Goal: Task Accomplishment & Management: Manage account settings

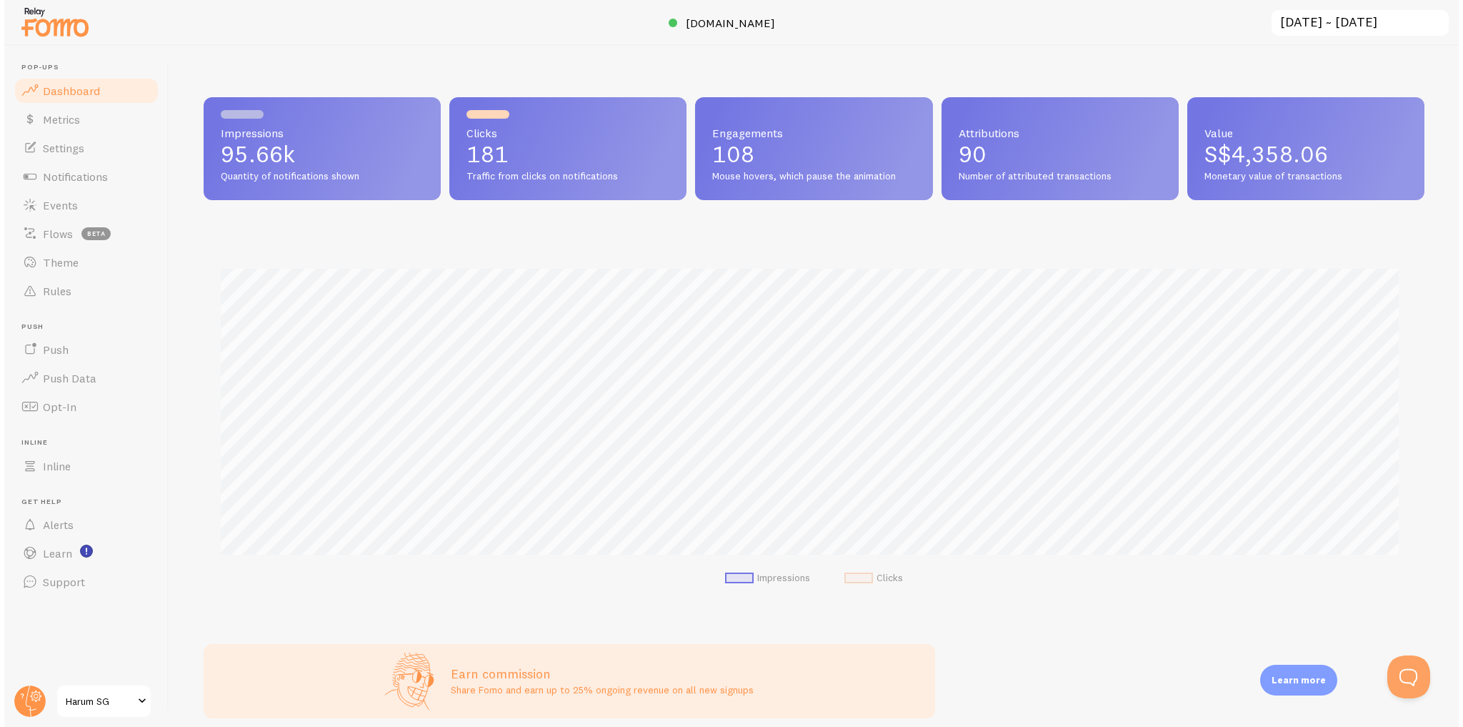
scroll to position [375, 1220]
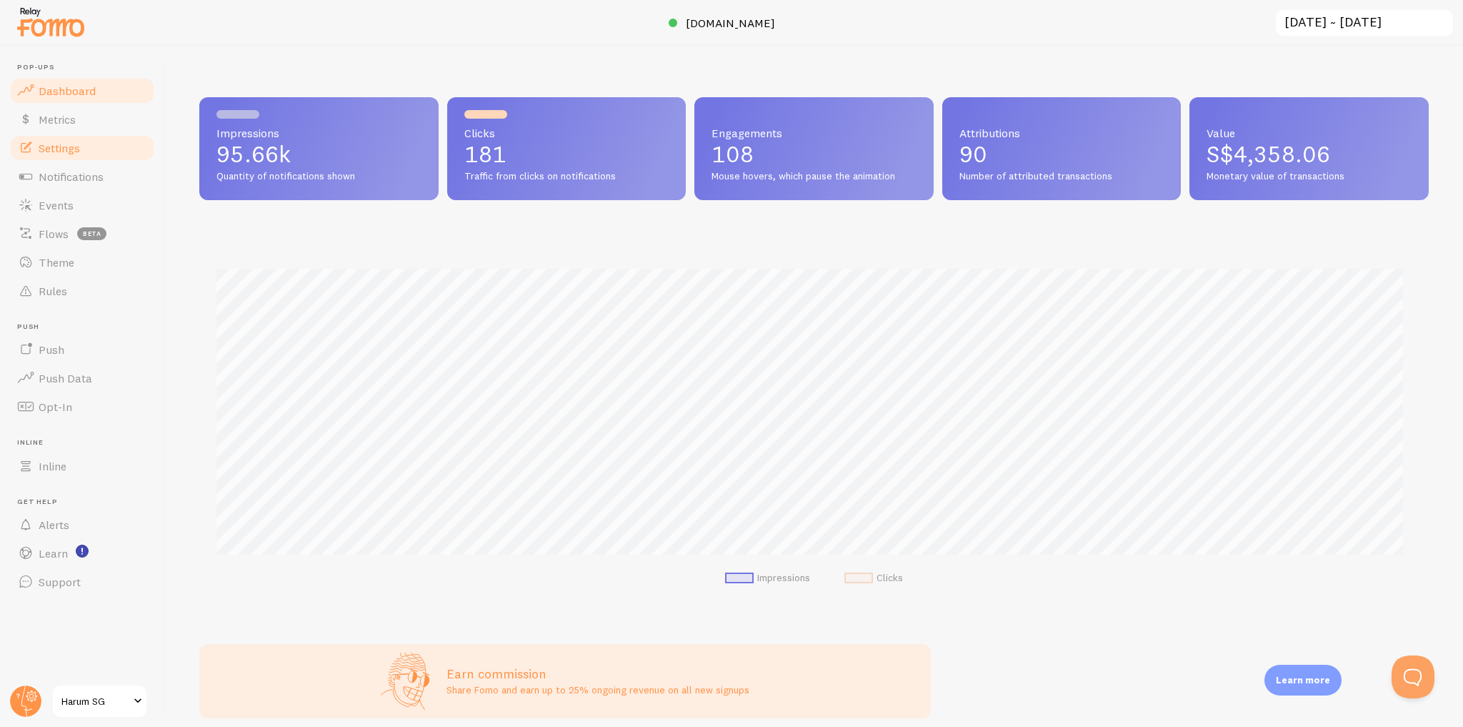
click at [109, 146] on link "Settings" at bounding box center [82, 148] width 147 height 29
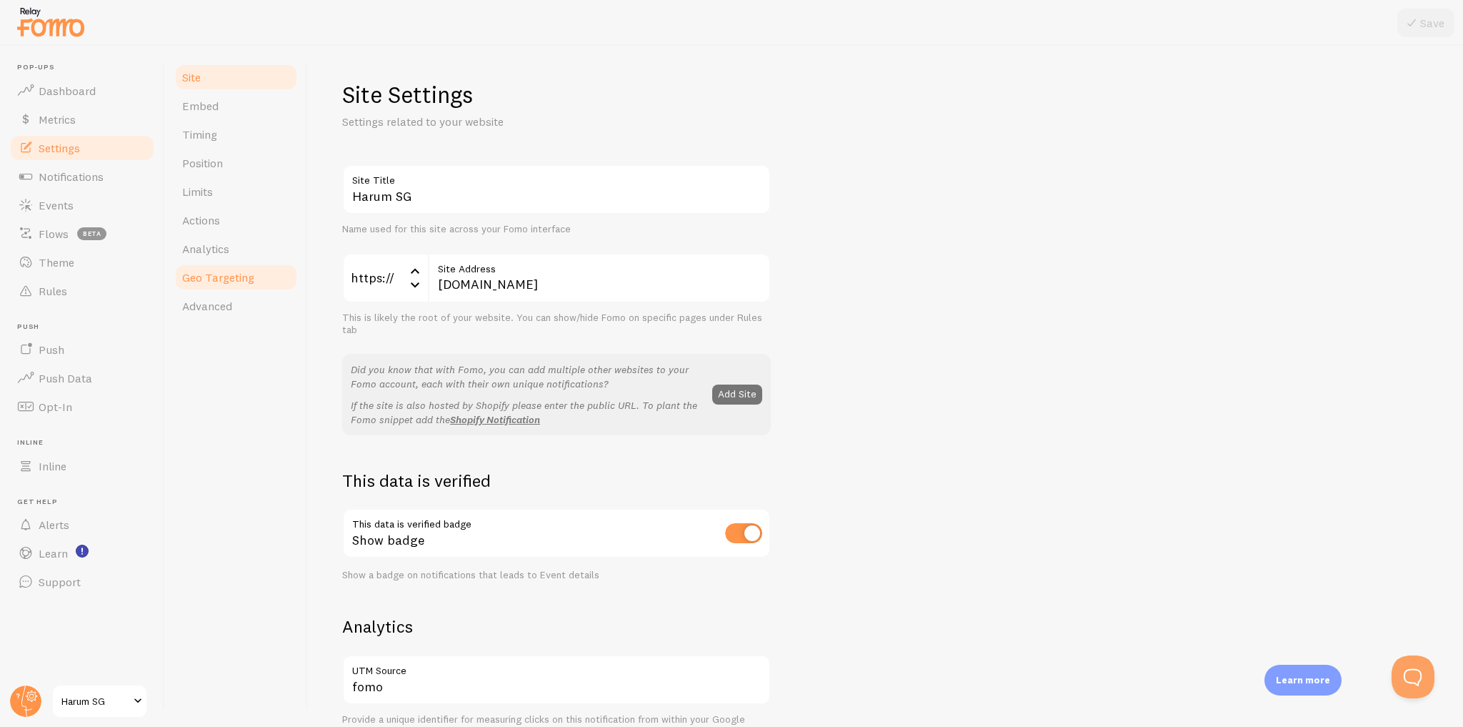
click at [234, 272] on span "Geo Targeting" at bounding box center [218, 277] width 72 height 14
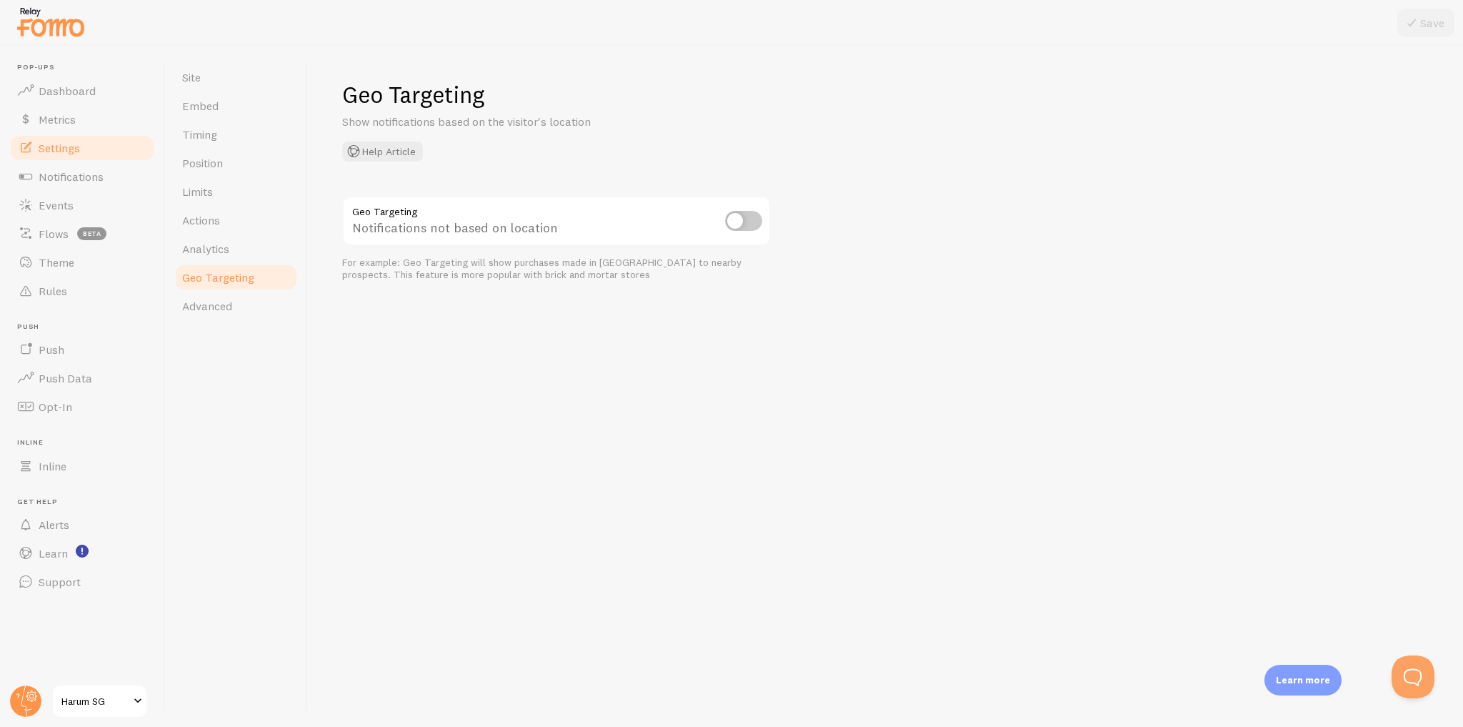
click at [743, 219] on input "checkbox" at bounding box center [743, 221] width 37 height 20
click at [750, 219] on input "checkbox" at bounding box center [743, 221] width 37 height 20
checkbox input "false"
click at [509, 174] on div "Geo Targeting Show notifications based on the visitor's location Help Article G…" at bounding box center [885, 180] width 1087 height 201
click at [105, 183] on link "Notifications" at bounding box center [82, 176] width 147 height 29
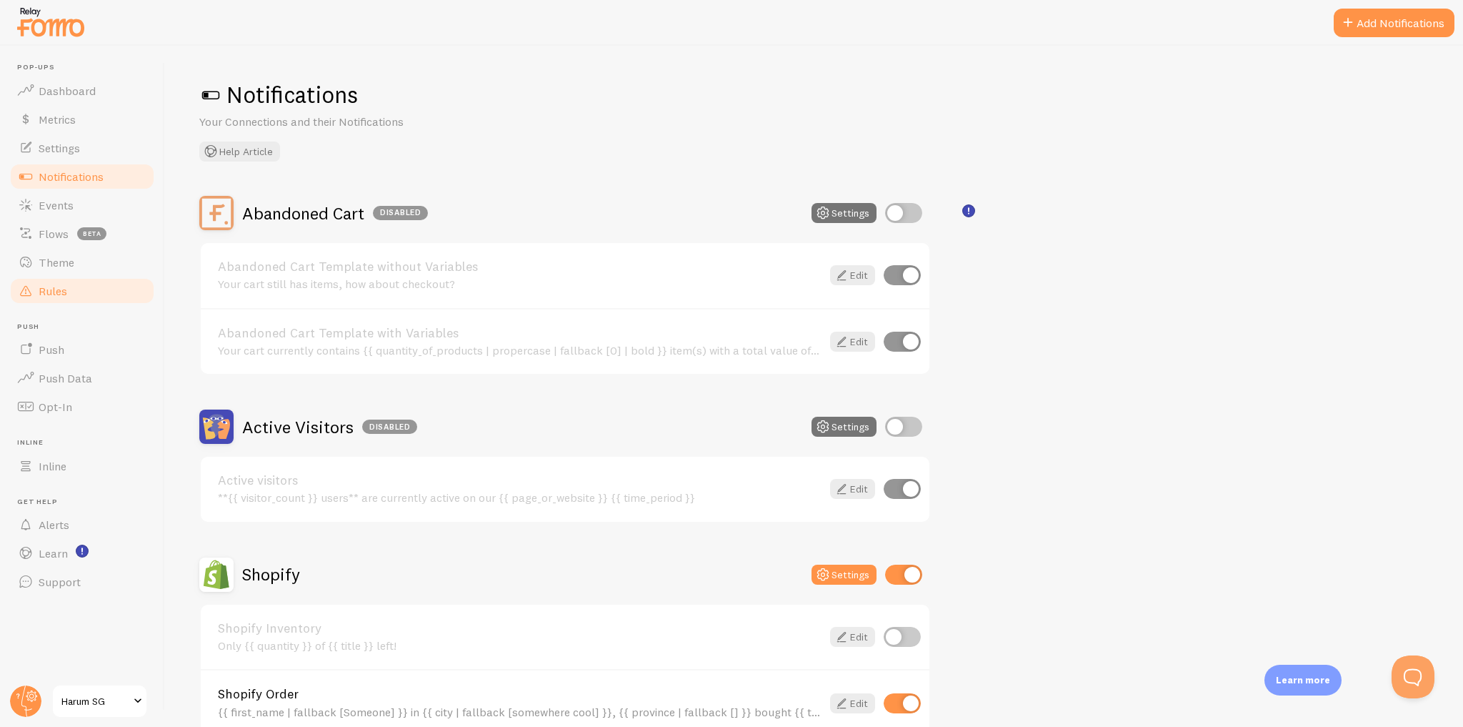
click at [89, 289] on link "Rules" at bounding box center [82, 290] width 147 height 29
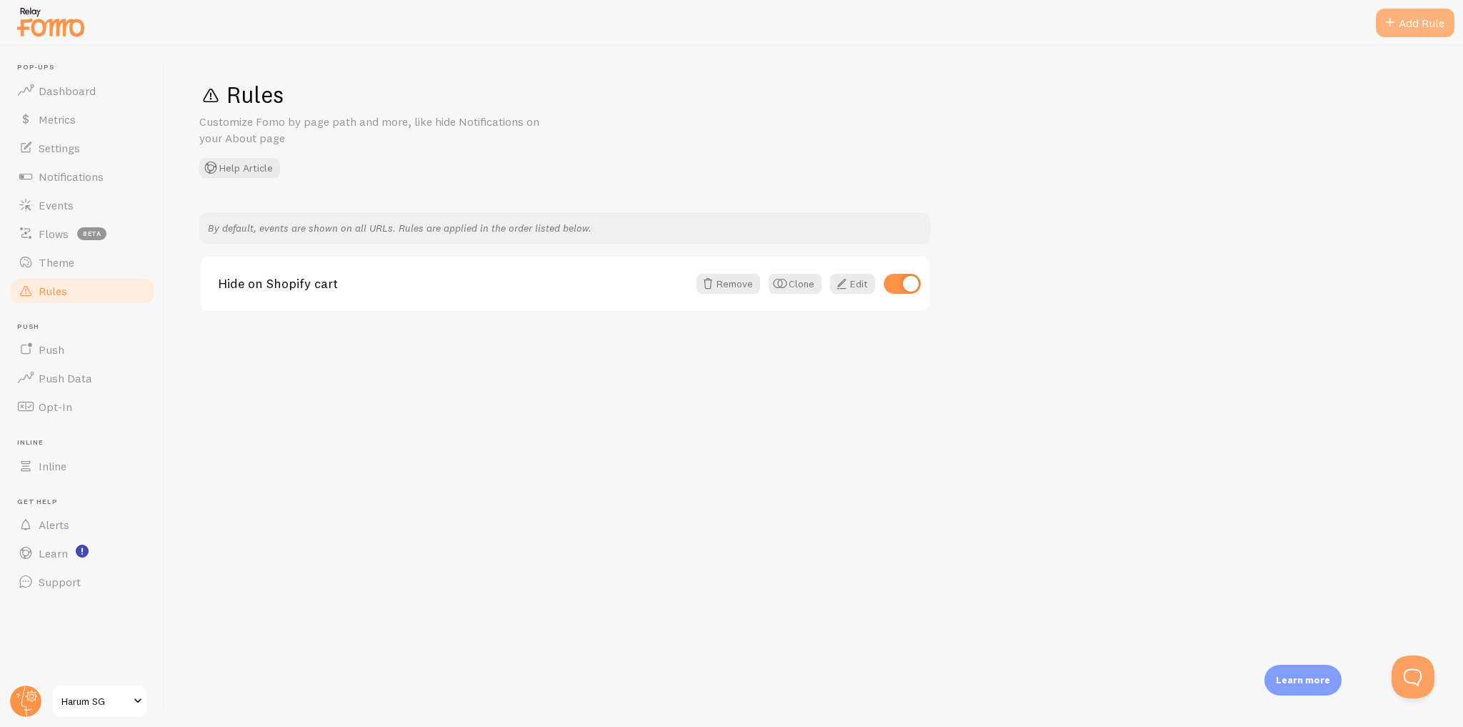
click at [1413, 16] on div "Add Rule" at bounding box center [1415, 23] width 79 height 29
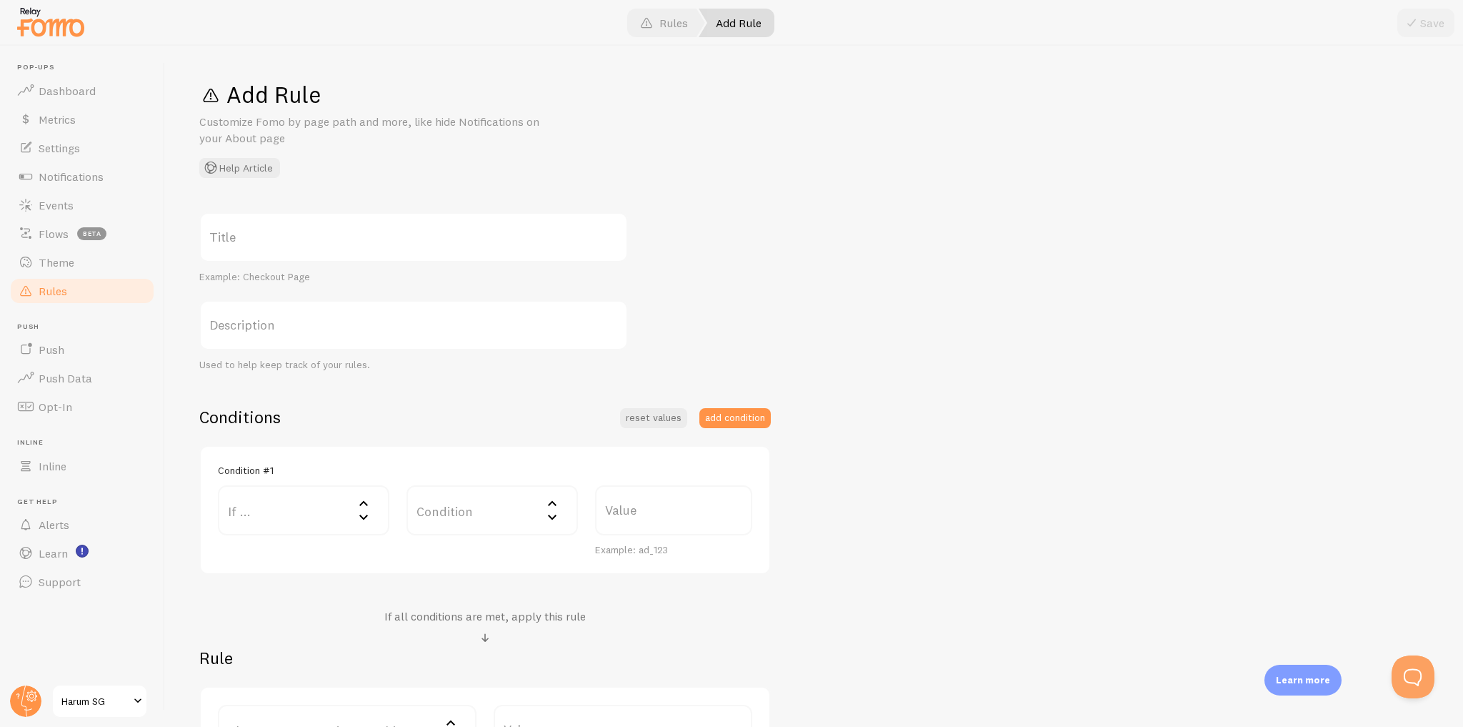
click at [331, 517] on label "If ..." at bounding box center [303, 510] width 171 height 50
click at [735, 284] on div "Title Example: Checkout Page Description Used to help keep track of your rules.…" at bounding box center [813, 492] width 1229 height 561
click at [70, 256] on span "Theme" at bounding box center [57, 262] width 36 height 14
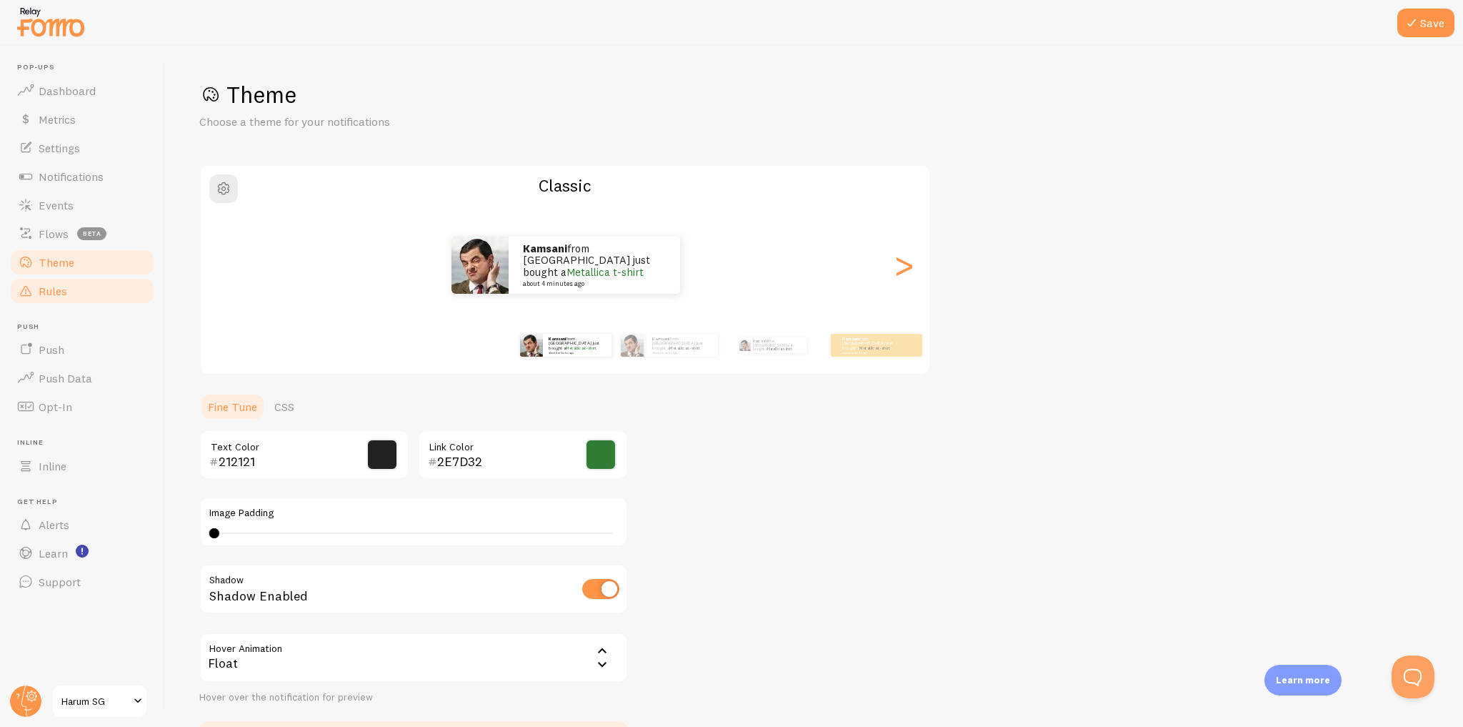
click at [79, 286] on link "Rules" at bounding box center [82, 290] width 147 height 29
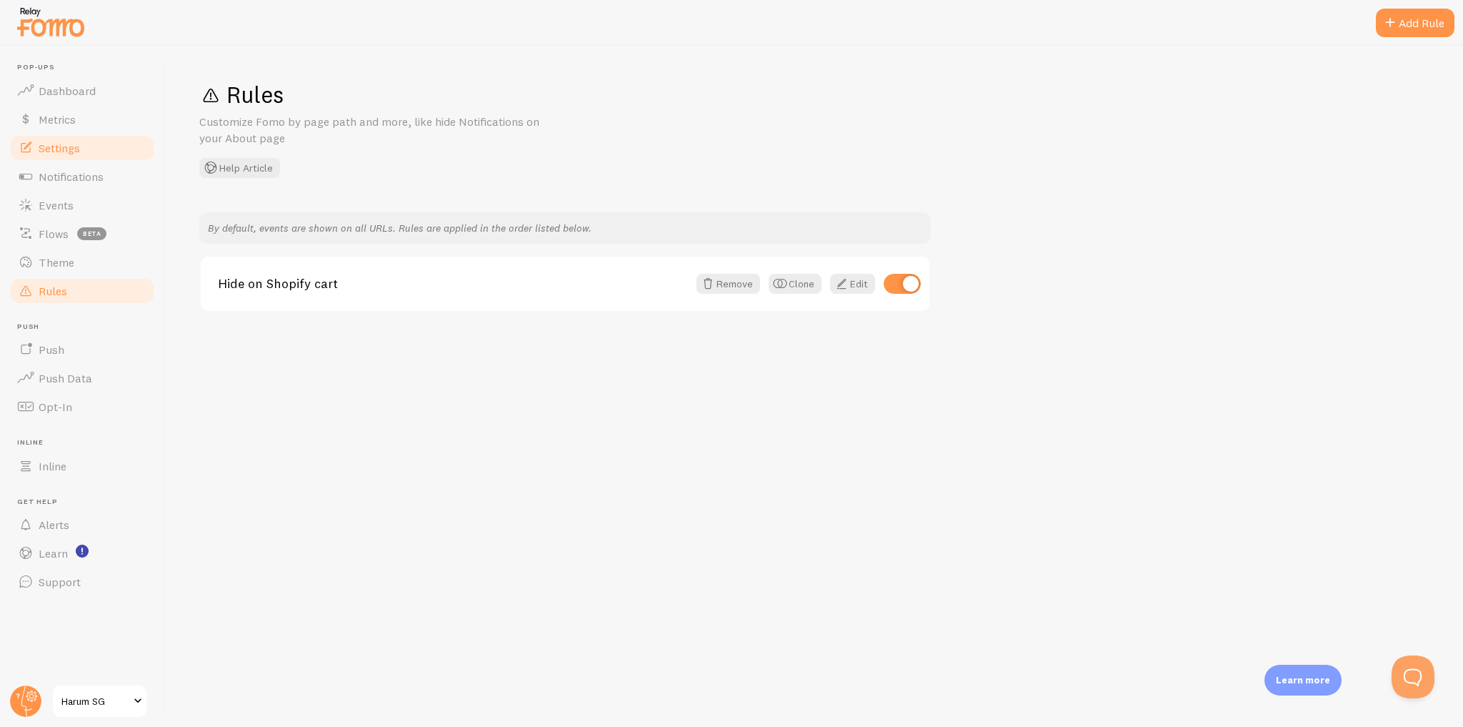
click at [111, 141] on link "Settings" at bounding box center [82, 148] width 147 height 29
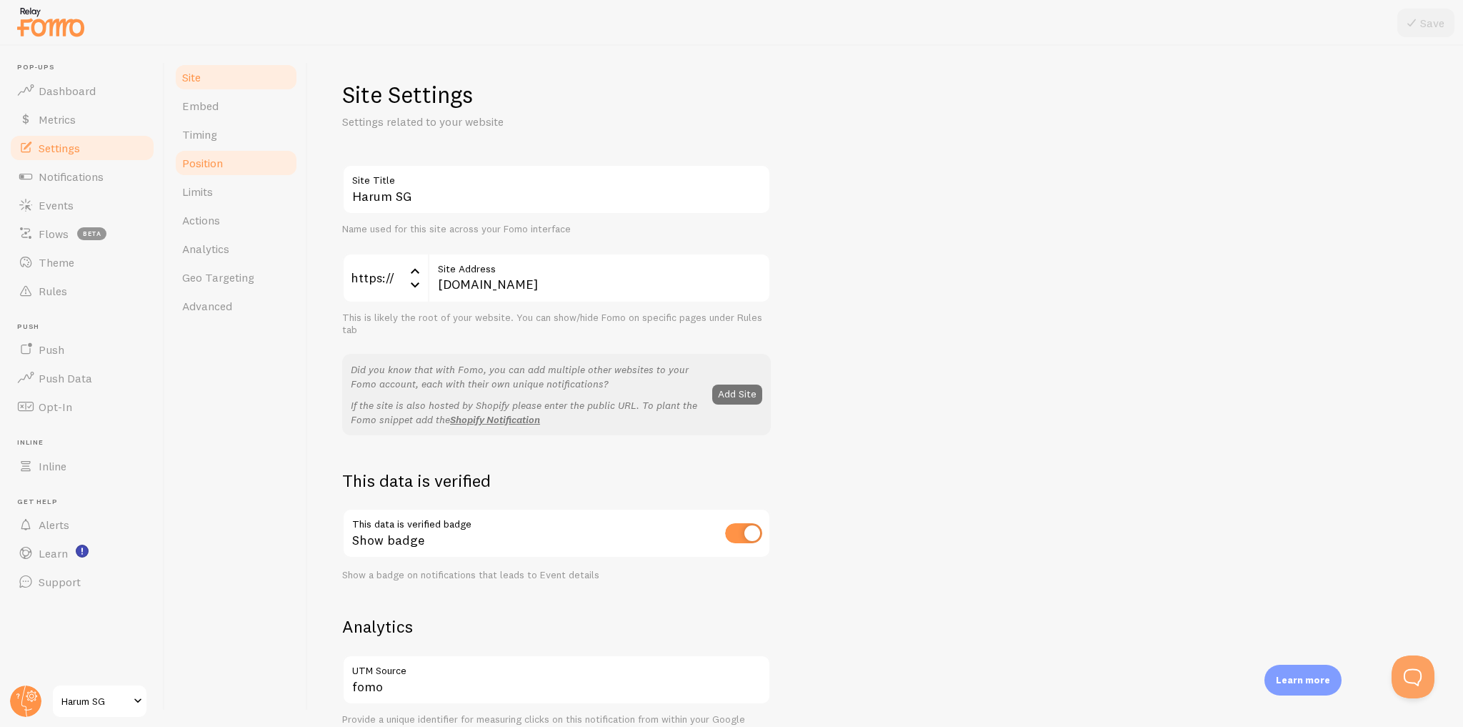
click at [221, 171] on link "Position" at bounding box center [236, 163] width 125 height 29
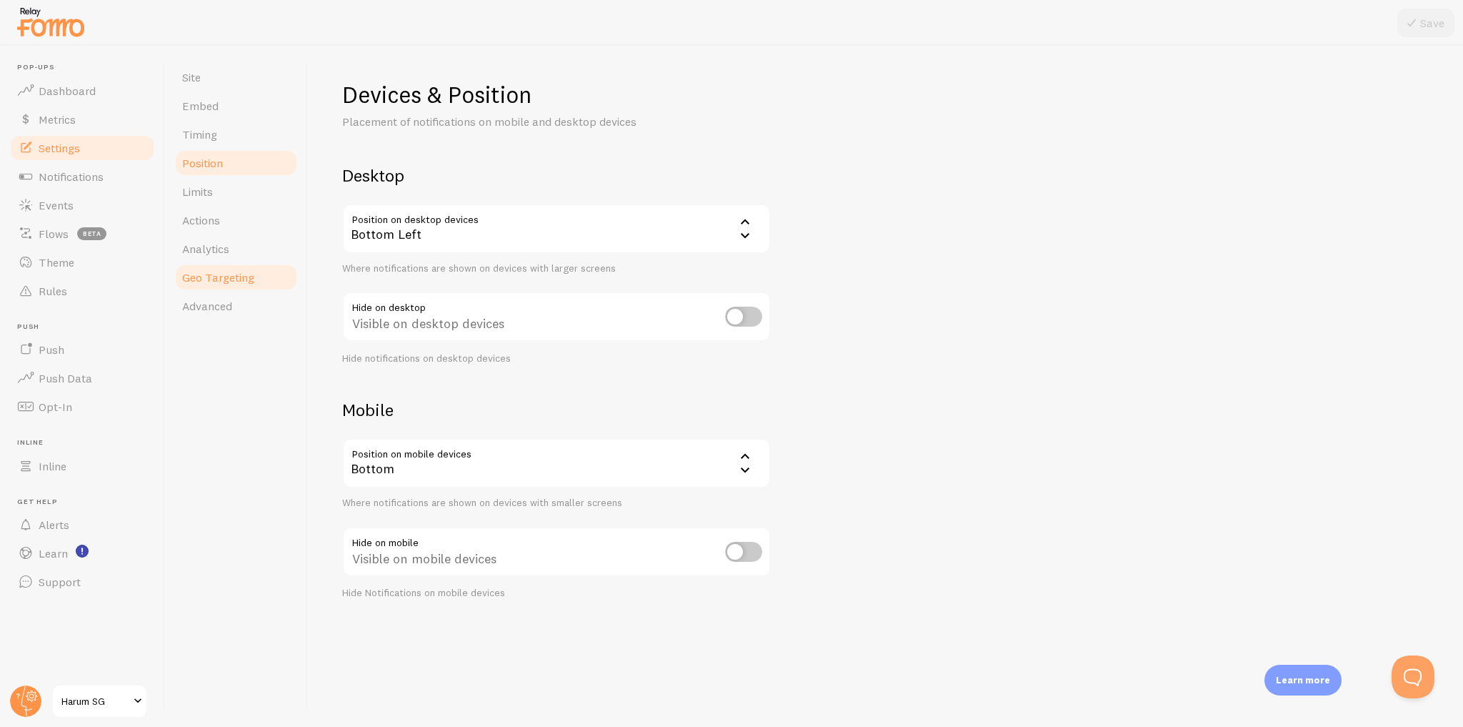
click at [239, 280] on span "Geo Targeting" at bounding box center [218, 277] width 72 height 14
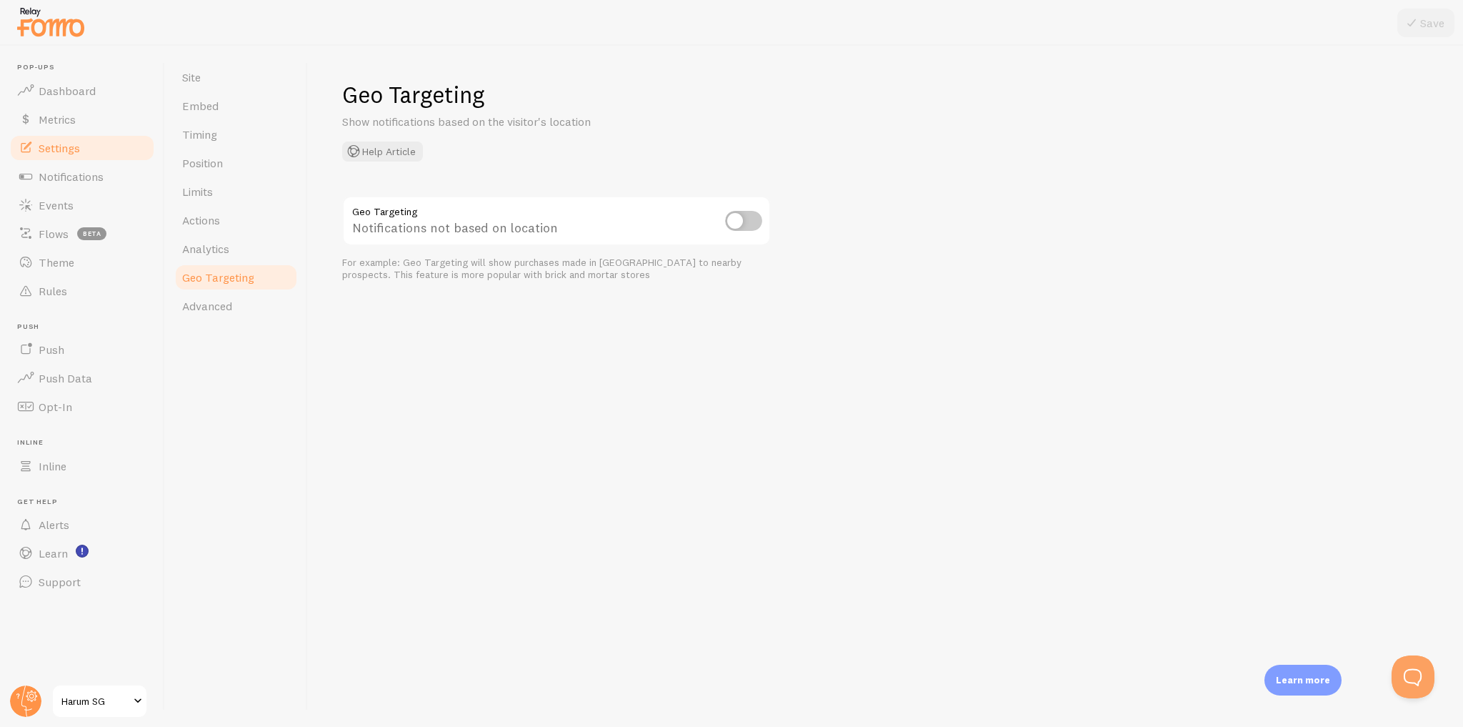
click at [754, 221] on input "checkbox" at bounding box center [743, 221] width 37 height 20
checkbox input "true"
click at [1422, 30] on button "Save" at bounding box center [1425, 23] width 57 height 29
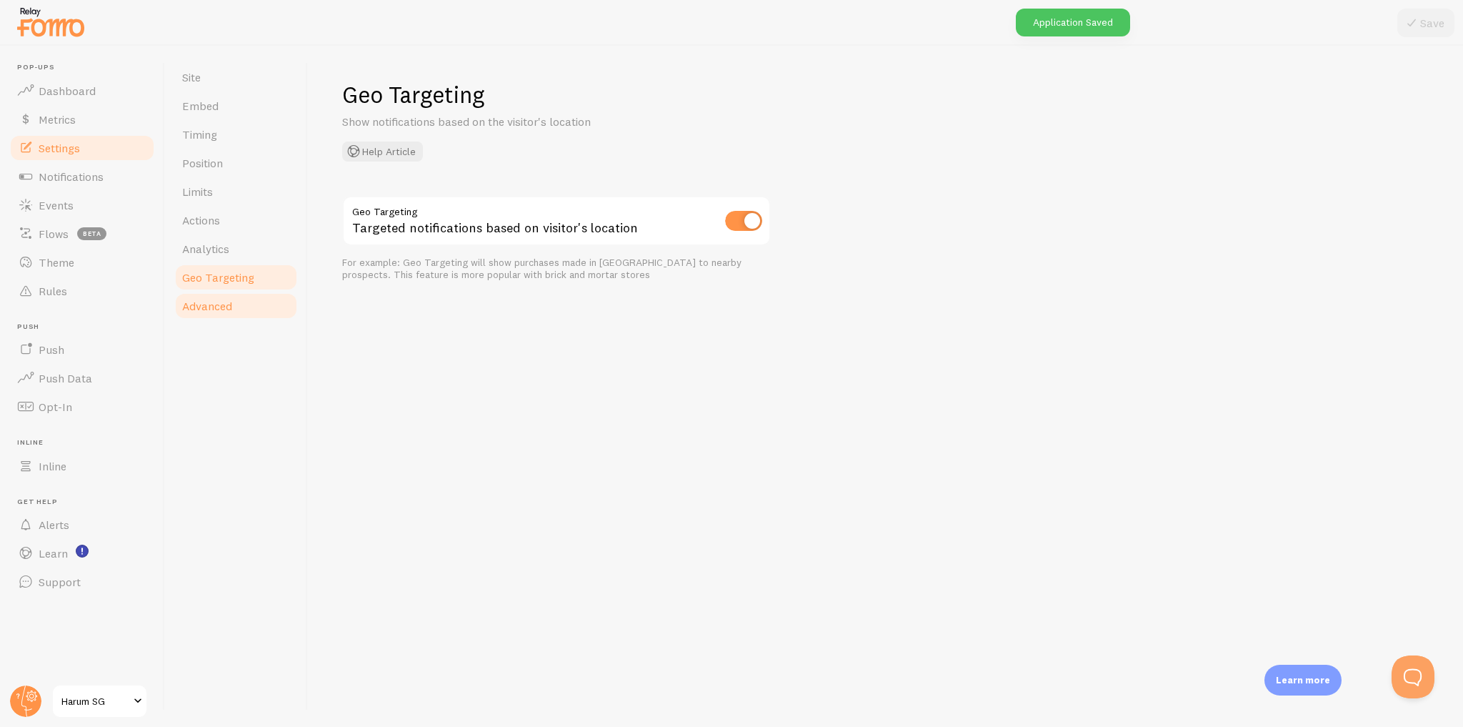
click at [230, 305] on span "Advanced" at bounding box center [207, 306] width 50 height 14
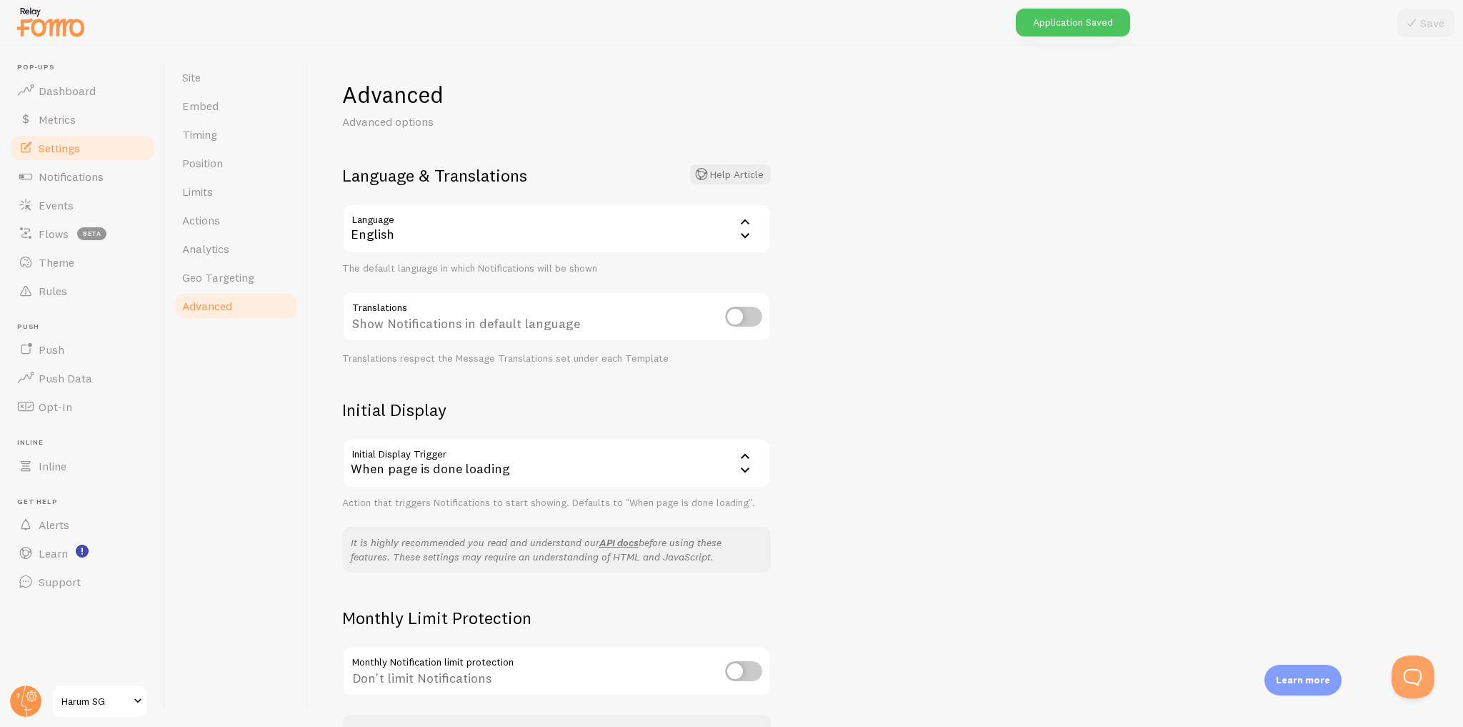
scroll to position [101, 0]
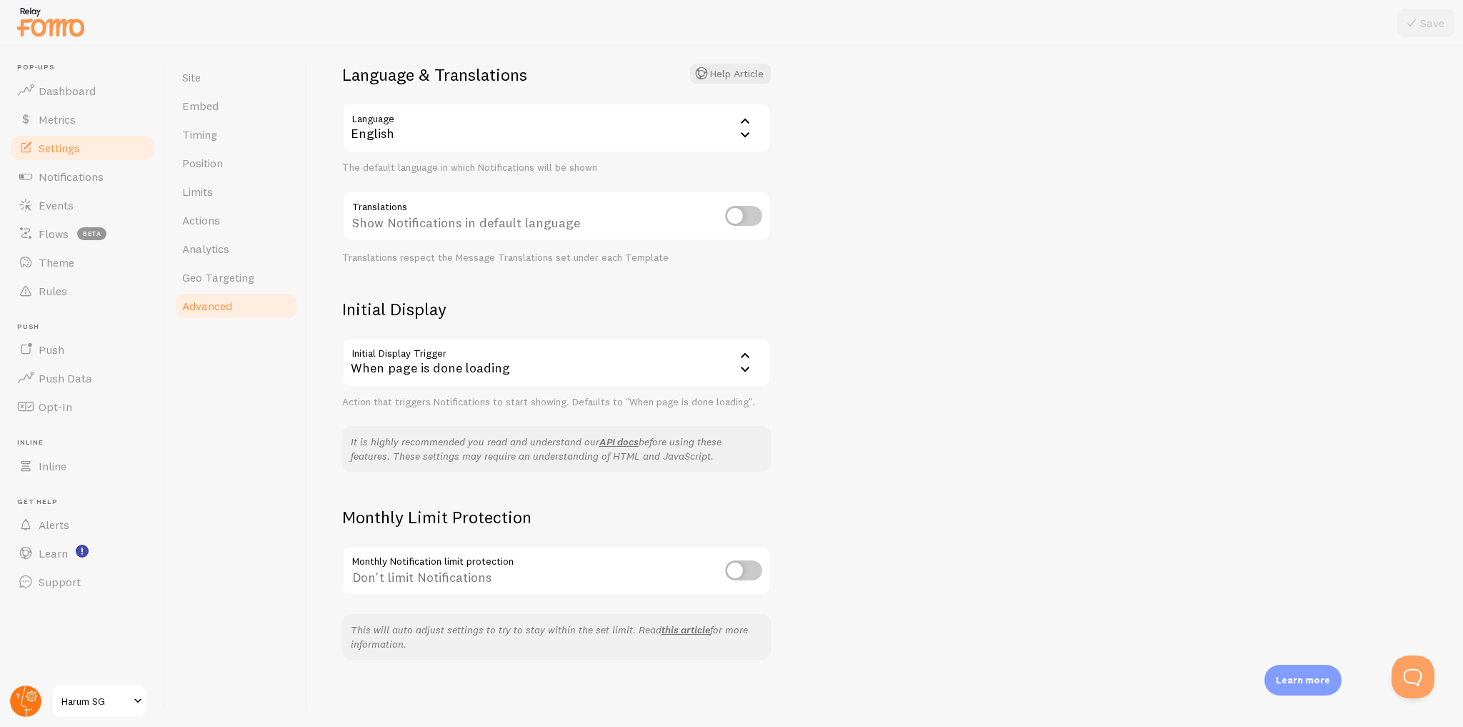
click at [26, 695] on icon at bounding box center [31, 695] width 11 height 11
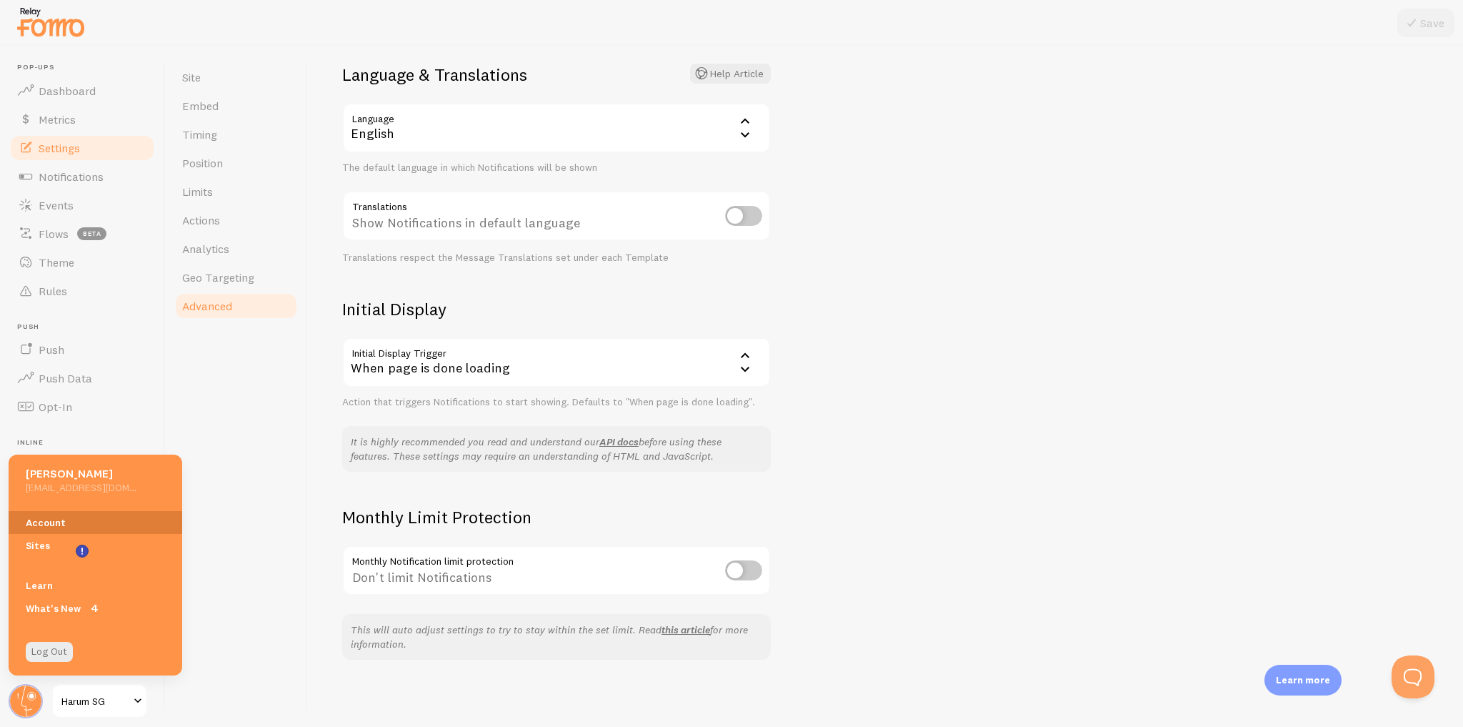
click at [69, 518] on link "Account" at bounding box center [96, 522] width 174 height 23
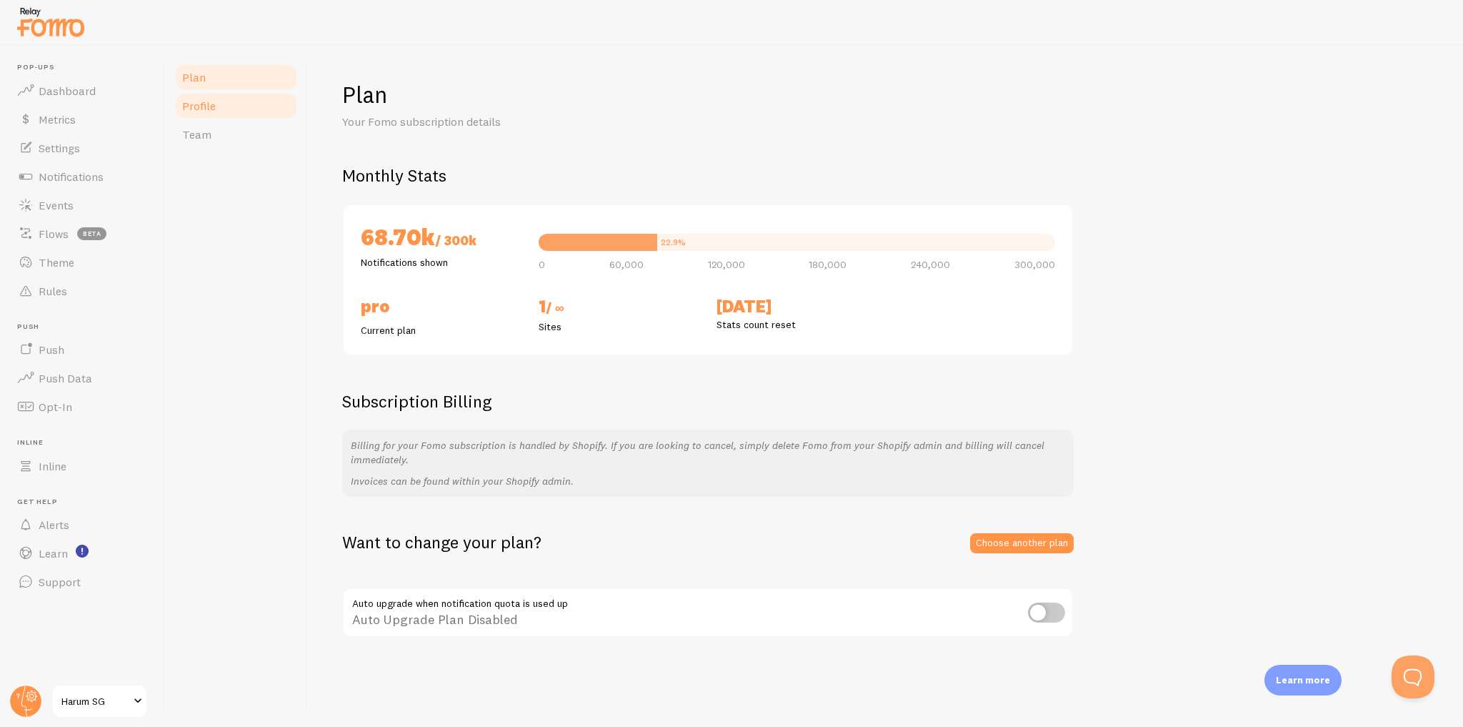
click at [217, 114] on link "Profile" at bounding box center [236, 105] width 125 height 29
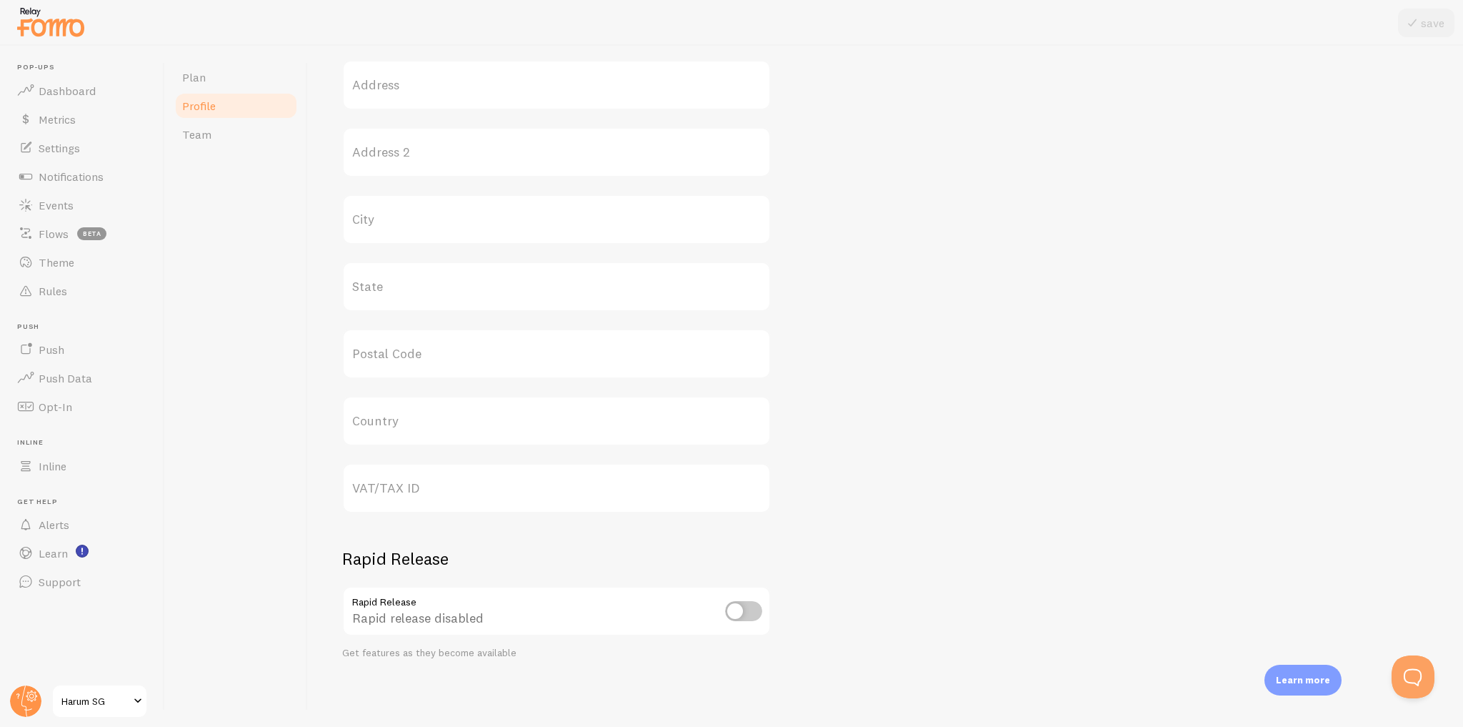
scroll to position [267, 0]
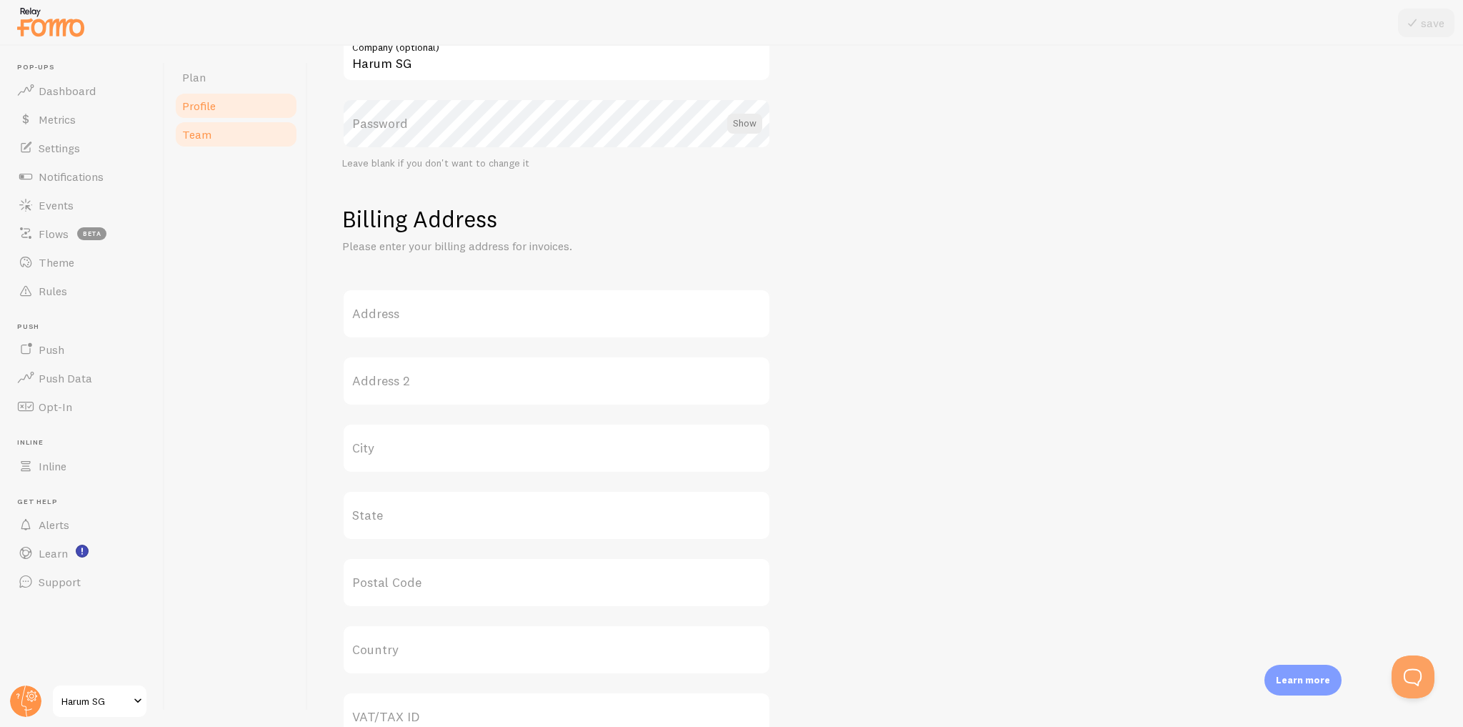
click at [226, 141] on link "Team" at bounding box center [236, 134] width 125 height 29
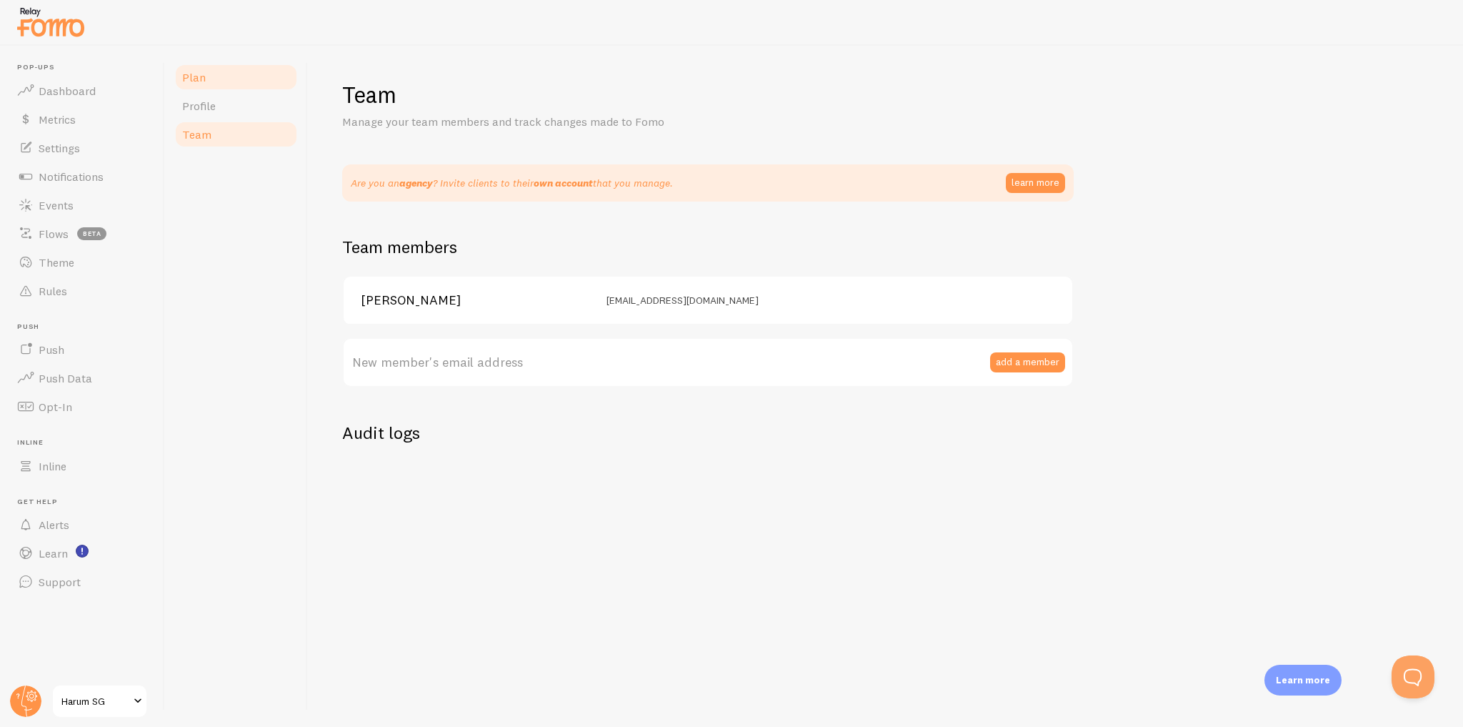
click at [223, 80] on link "Plan" at bounding box center [236, 77] width 125 height 29
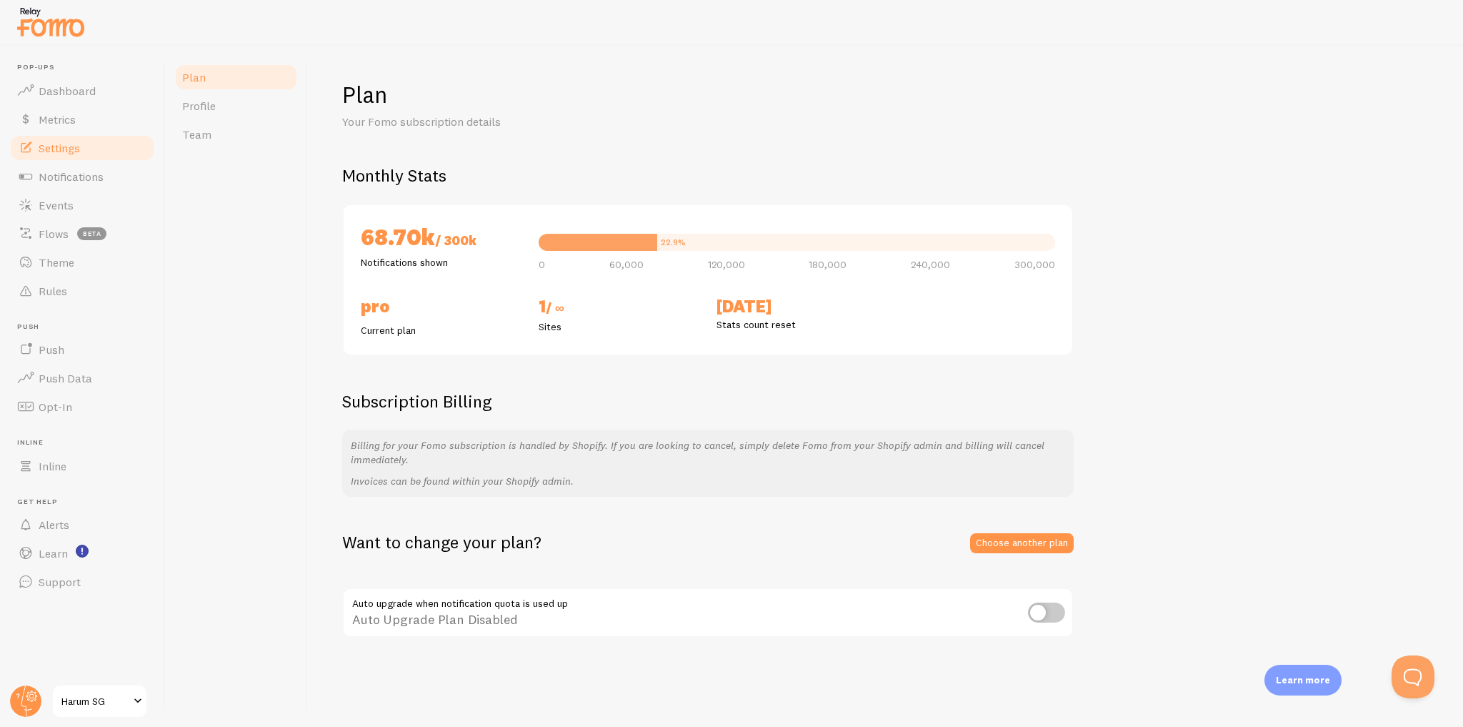
click at [92, 149] on link "Settings" at bounding box center [82, 148] width 147 height 29
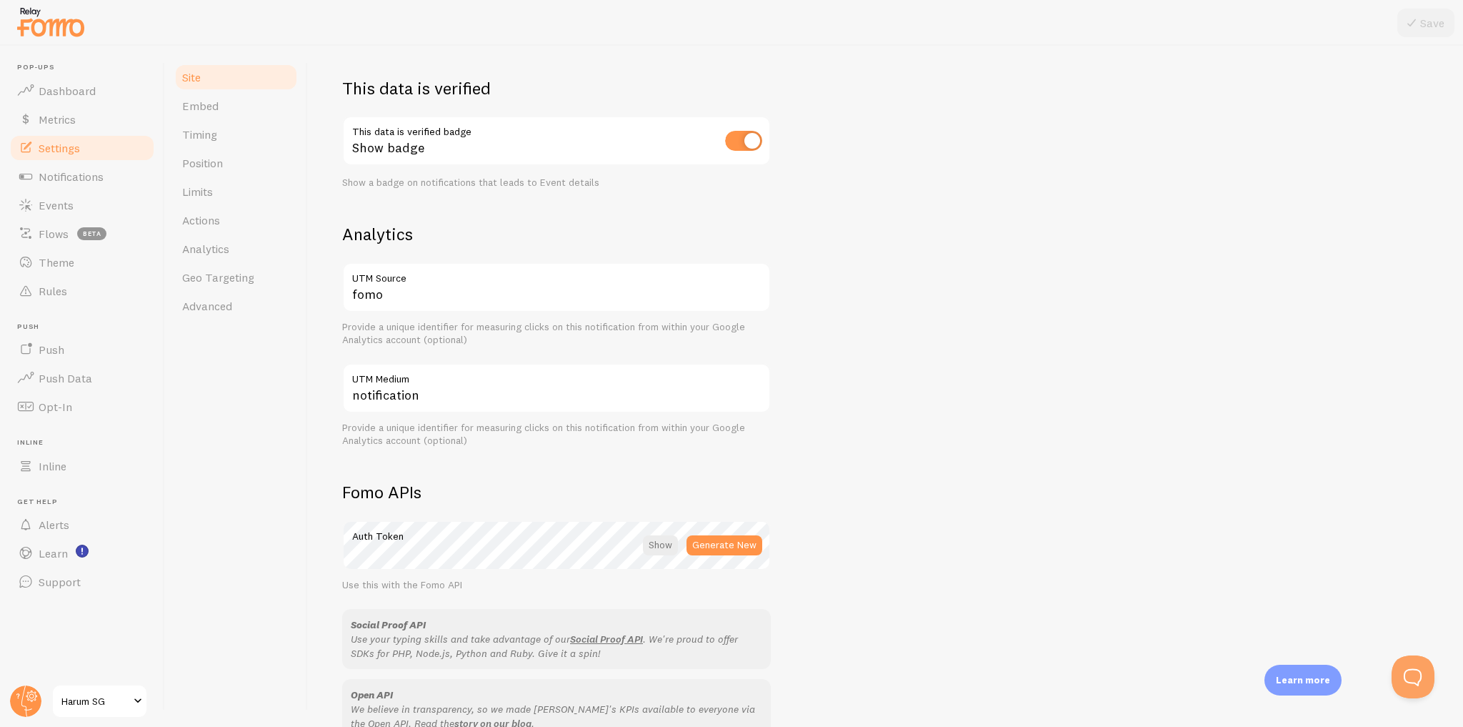
scroll to position [164, 0]
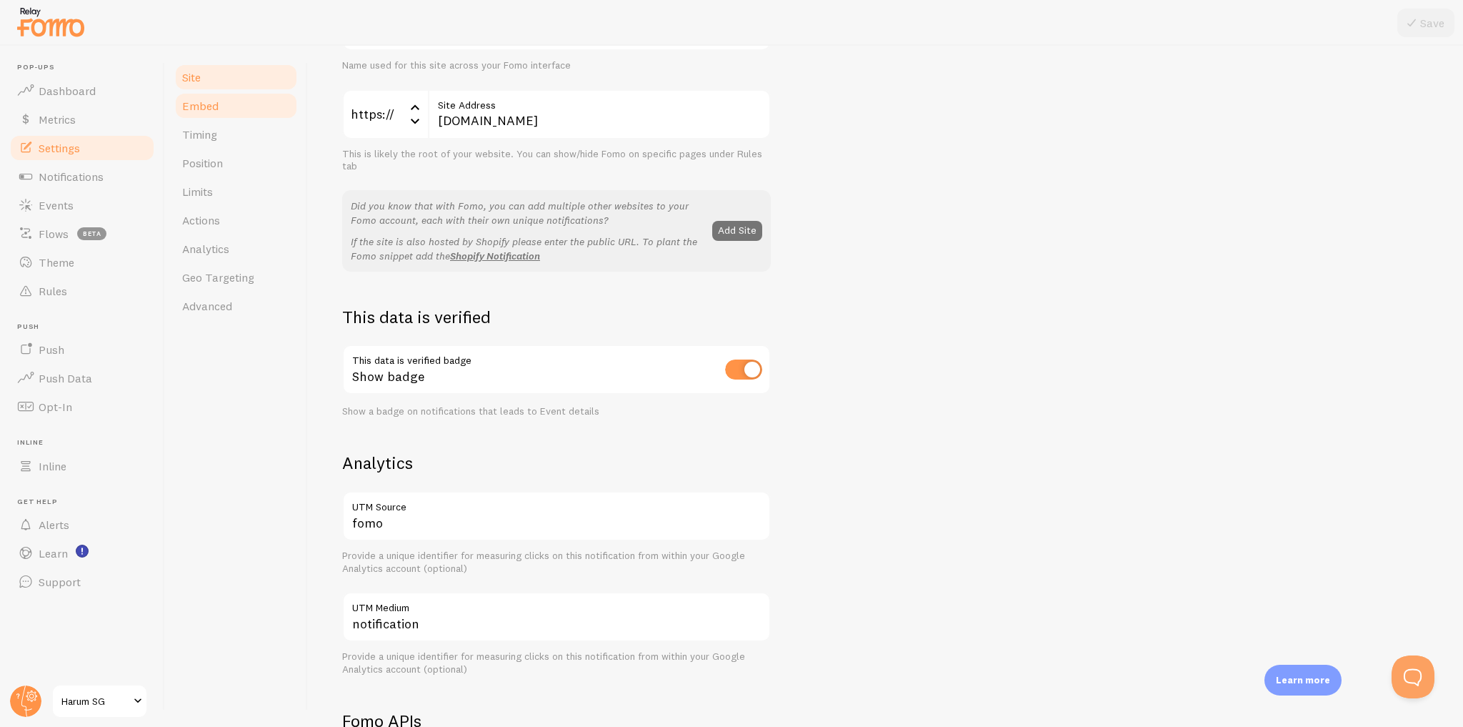
click at [238, 106] on link "Embed" at bounding box center [236, 105] width 125 height 29
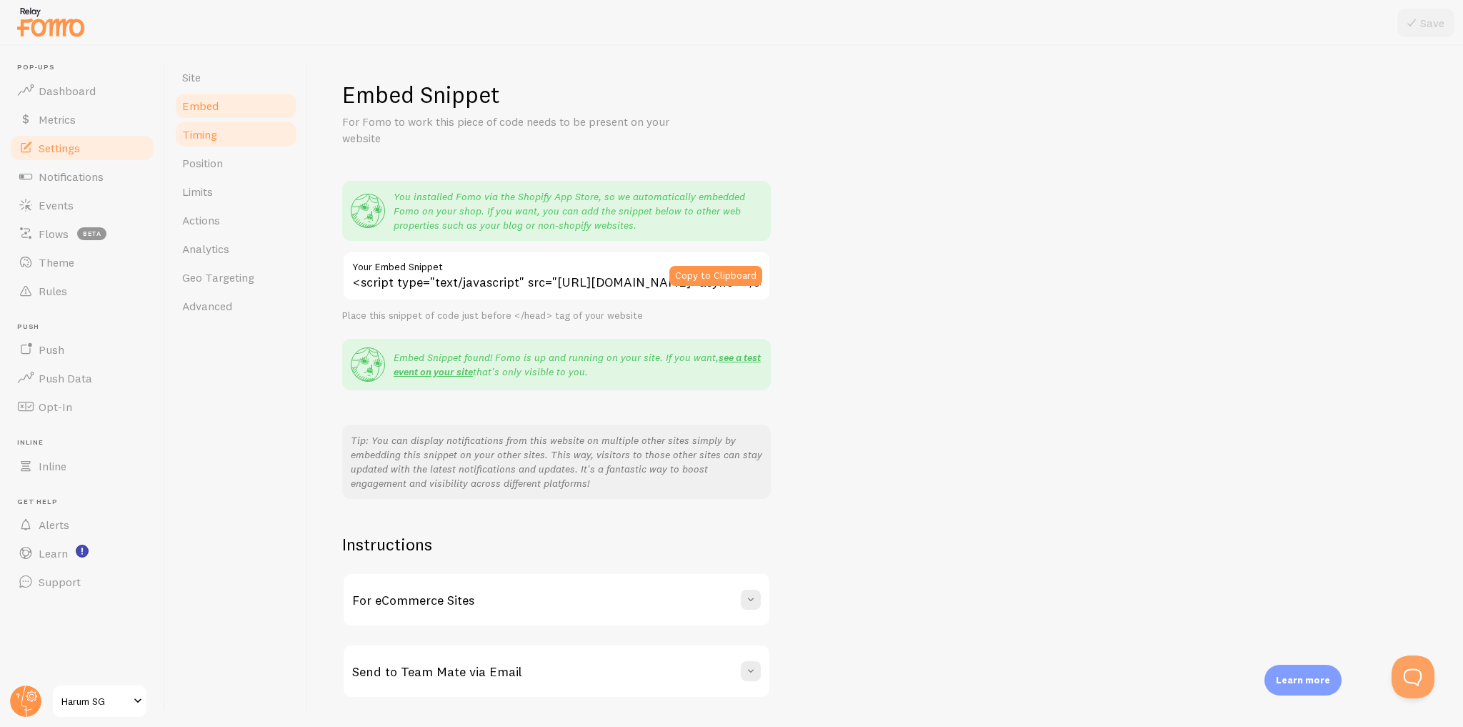
click at [246, 134] on link "Timing" at bounding box center [236, 134] width 125 height 29
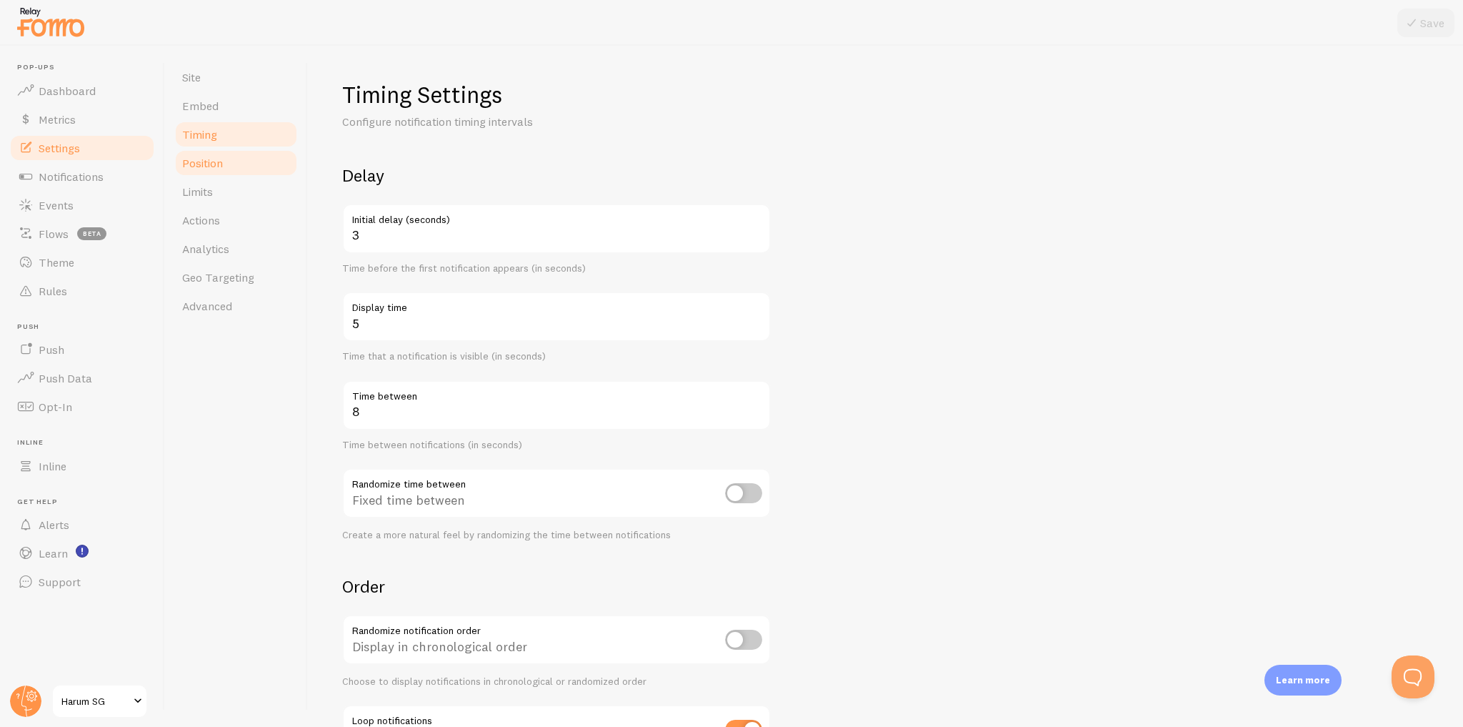
click at [248, 164] on link "Position" at bounding box center [236, 163] width 125 height 29
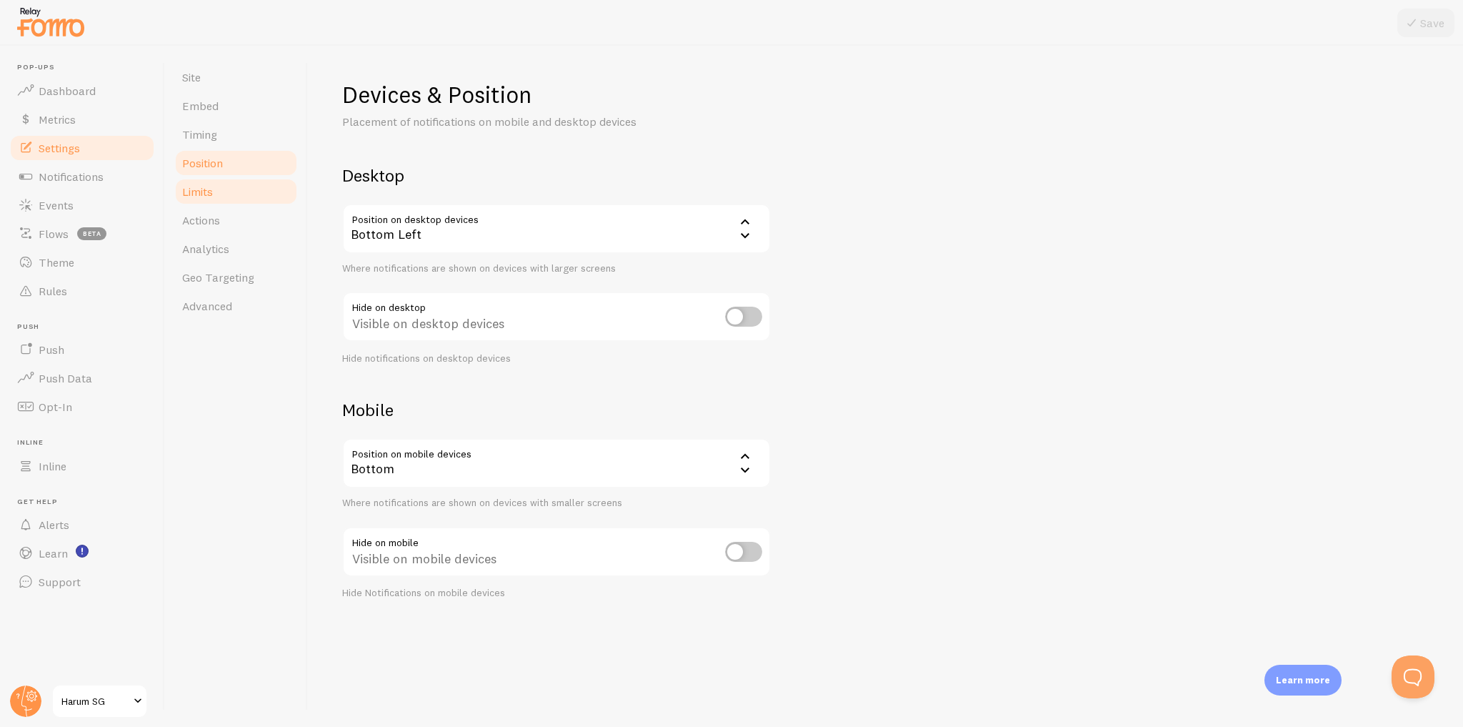
click at [246, 197] on link "Limits" at bounding box center [236, 191] width 125 height 29
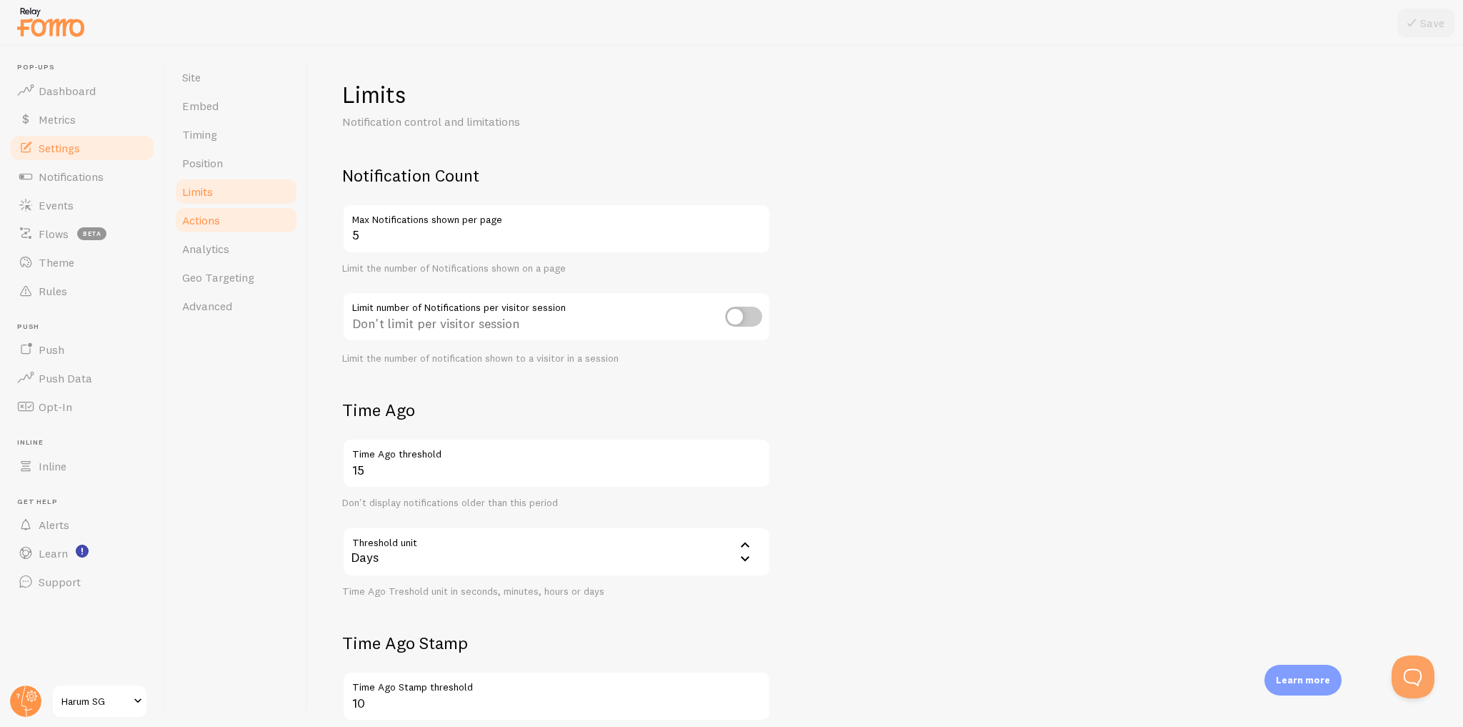
click at [249, 224] on link "Actions" at bounding box center [236, 220] width 125 height 29
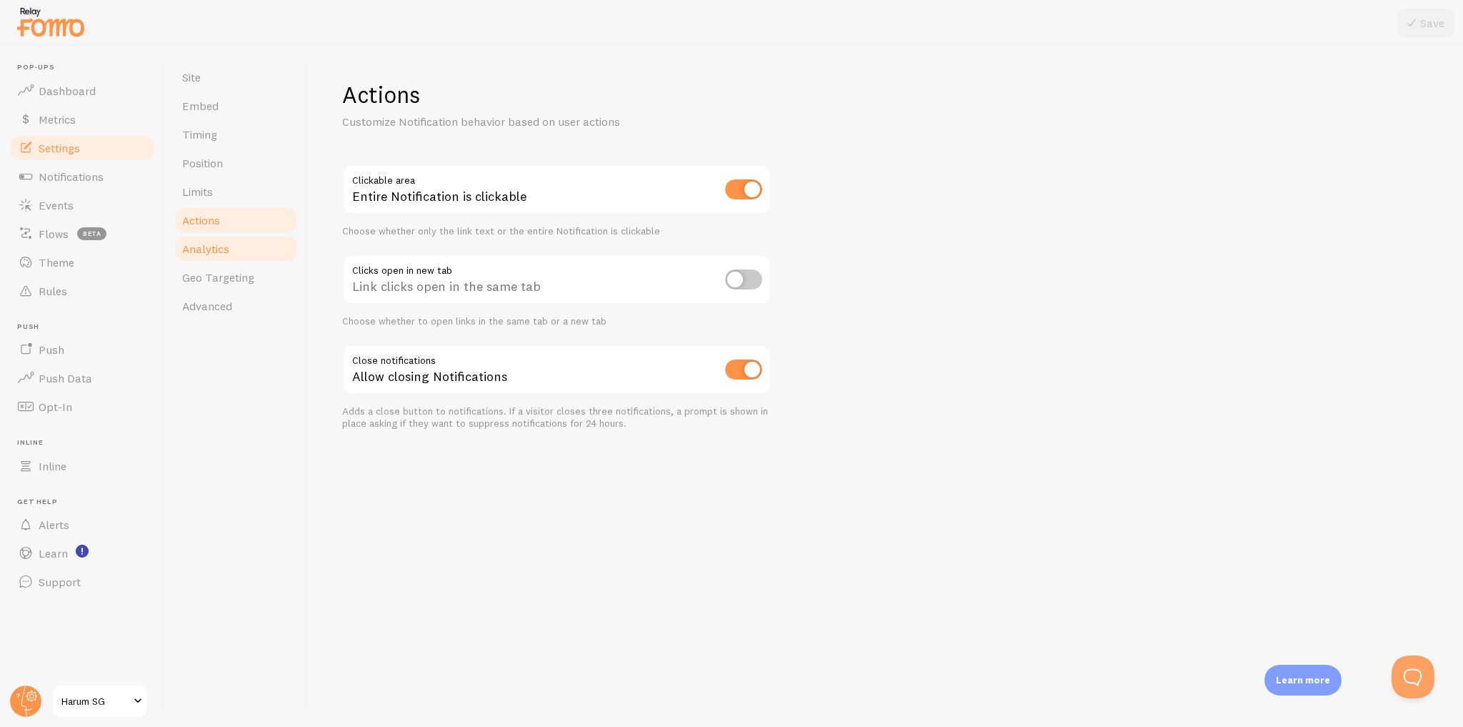
click at [249, 262] on link "Analytics" at bounding box center [236, 248] width 125 height 29
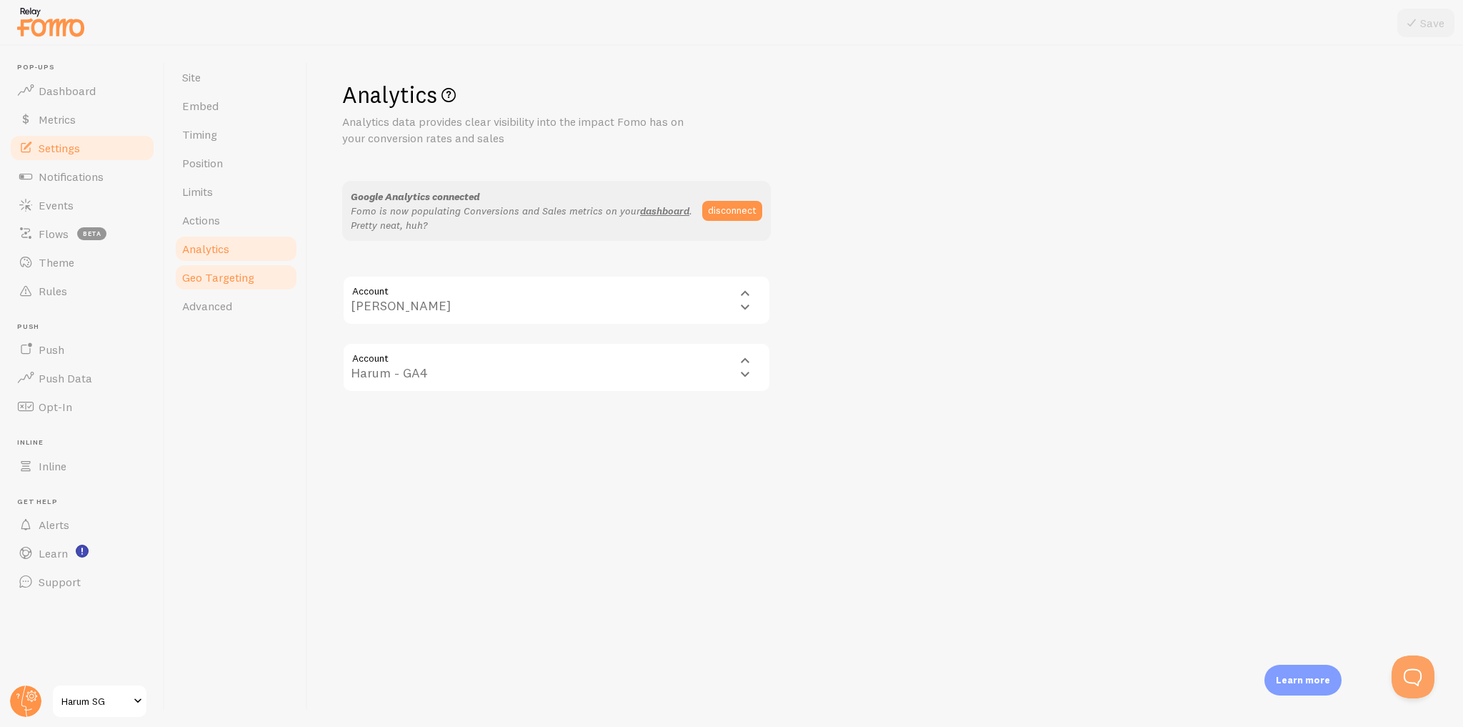
click at [245, 283] on span "Geo Targeting" at bounding box center [218, 277] width 72 height 14
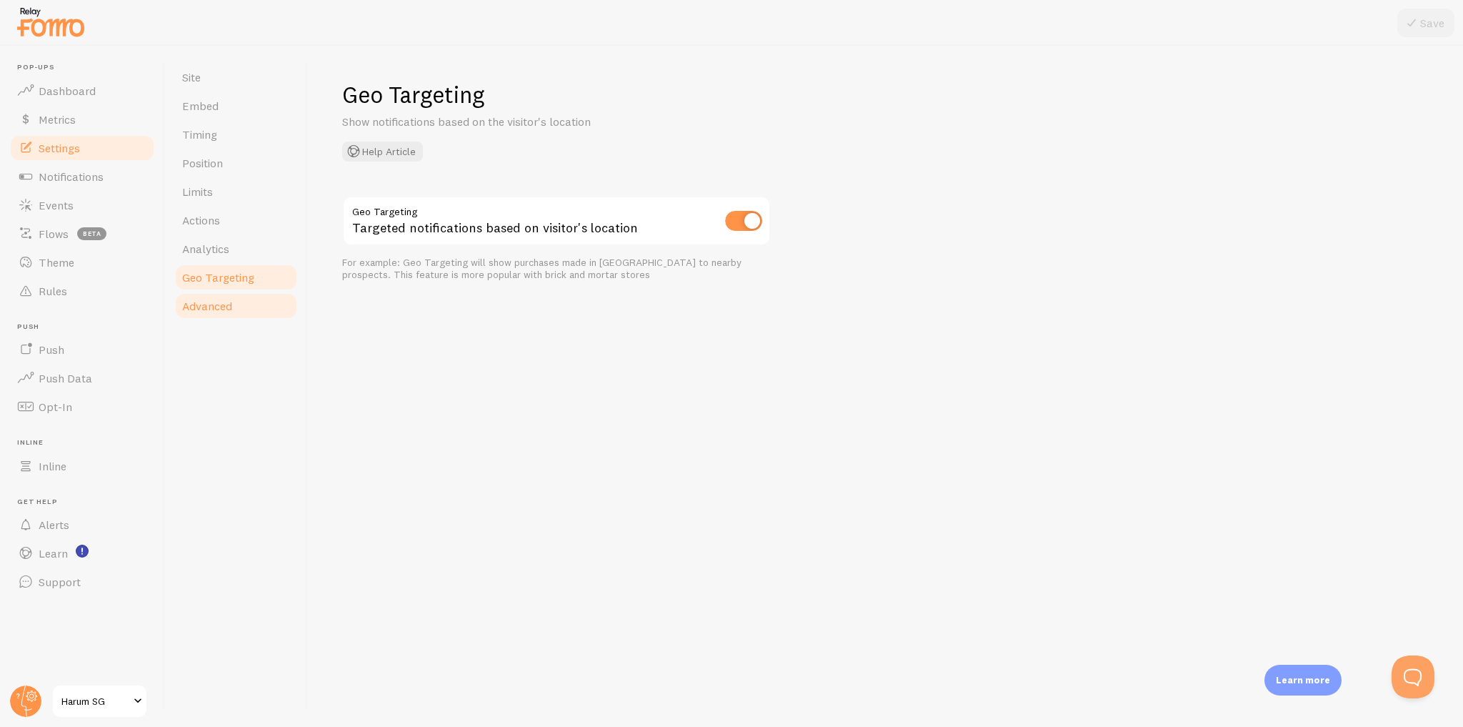
click at [249, 307] on link "Advanced" at bounding box center [236, 305] width 125 height 29
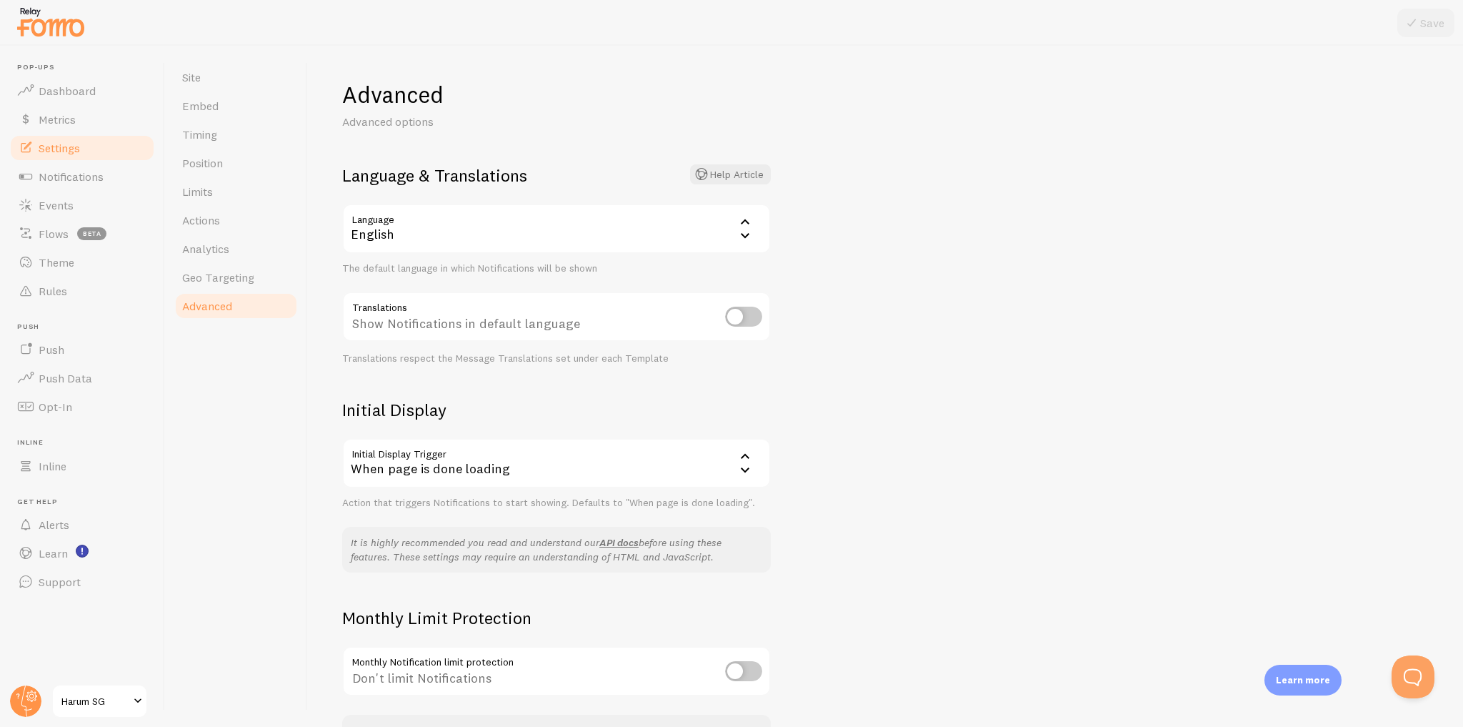
scroll to position [101, 0]
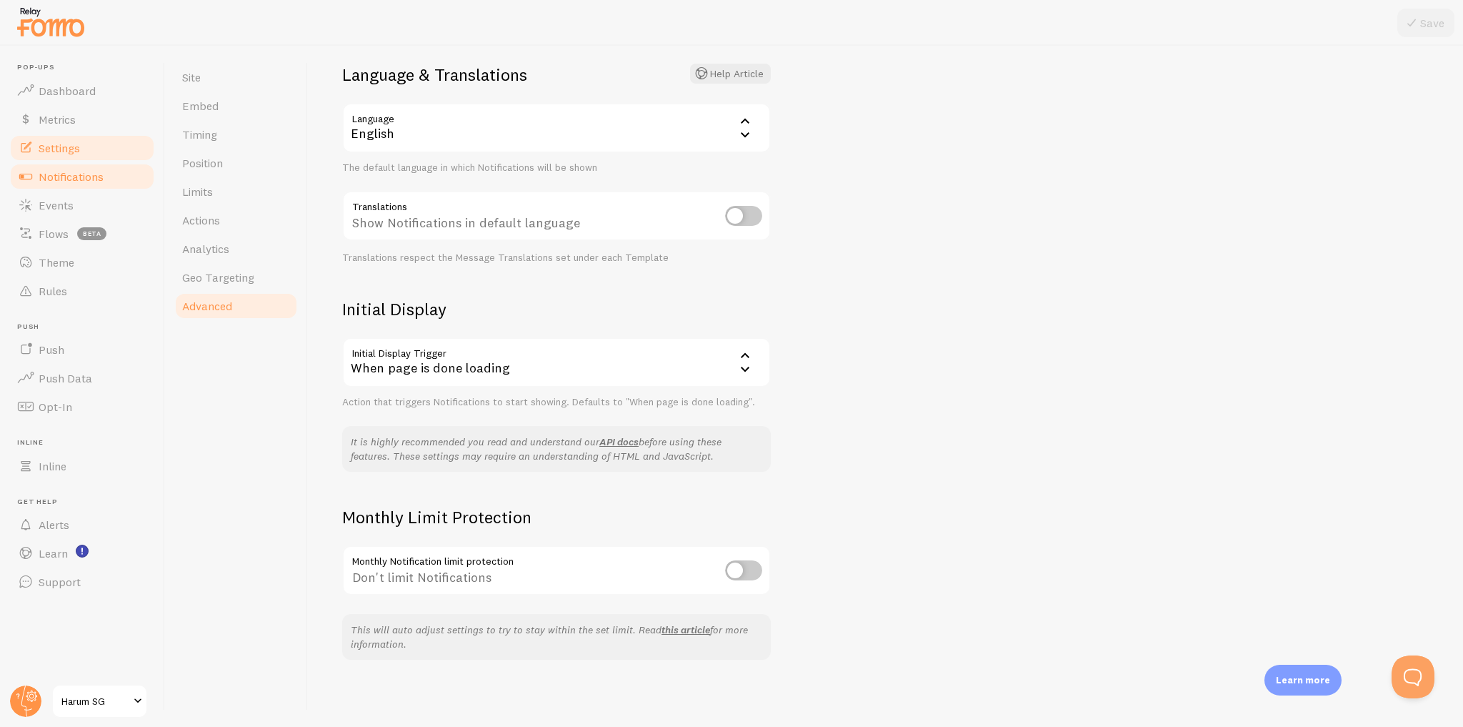
click at [91, 176] on span "Notifications" at bounding box center [71, 176] width 65 height 14
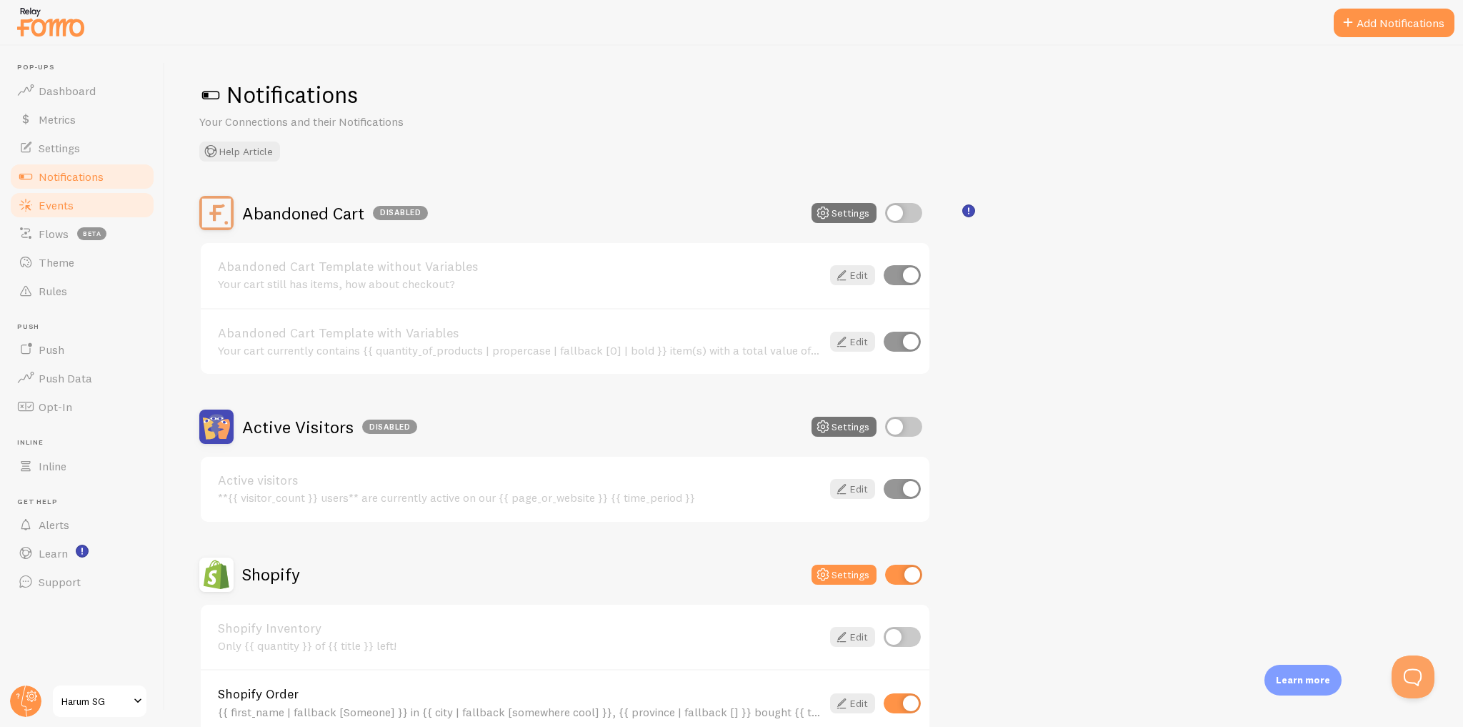
click at [89, 203] on link "Events" at bounding box center [82, 205] width 147 height 29
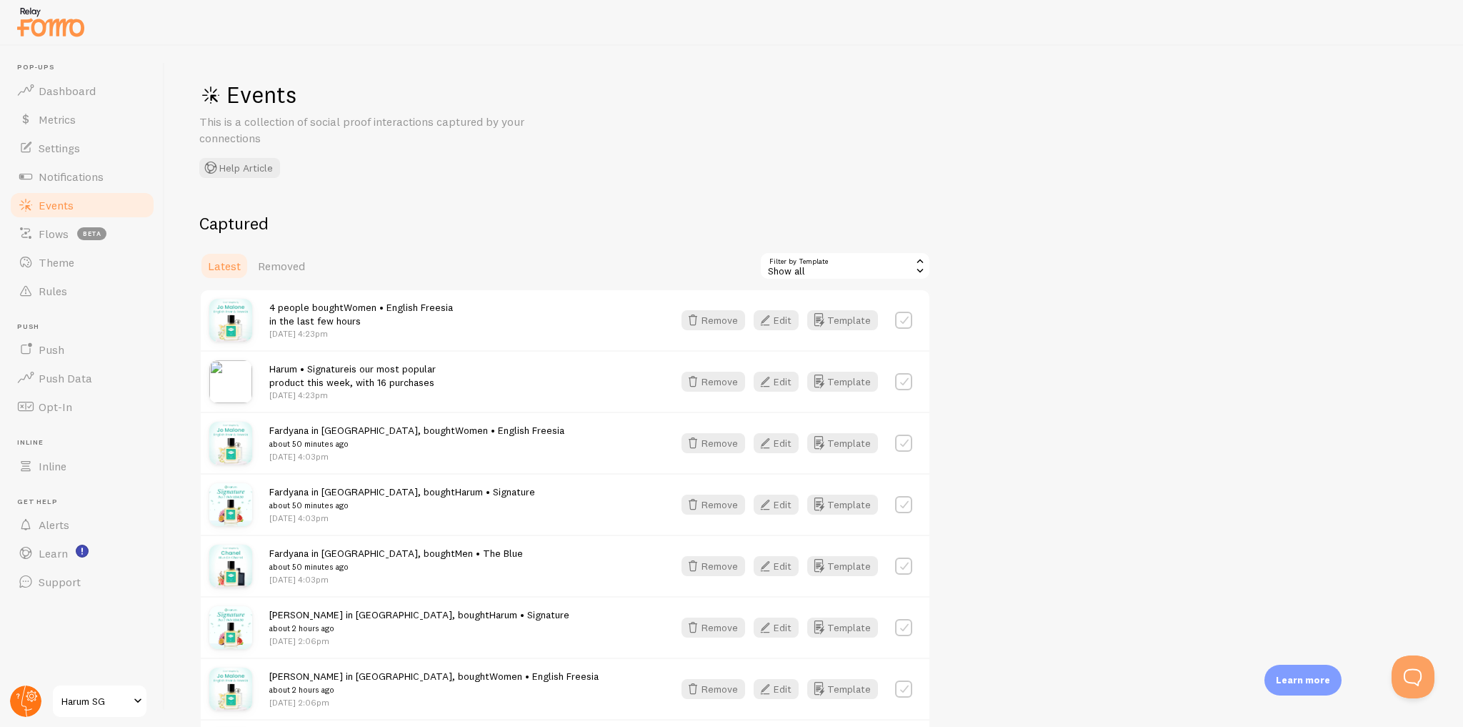
click at [29, 702] on circle at bounding box center [25, 700] width 31 height 31
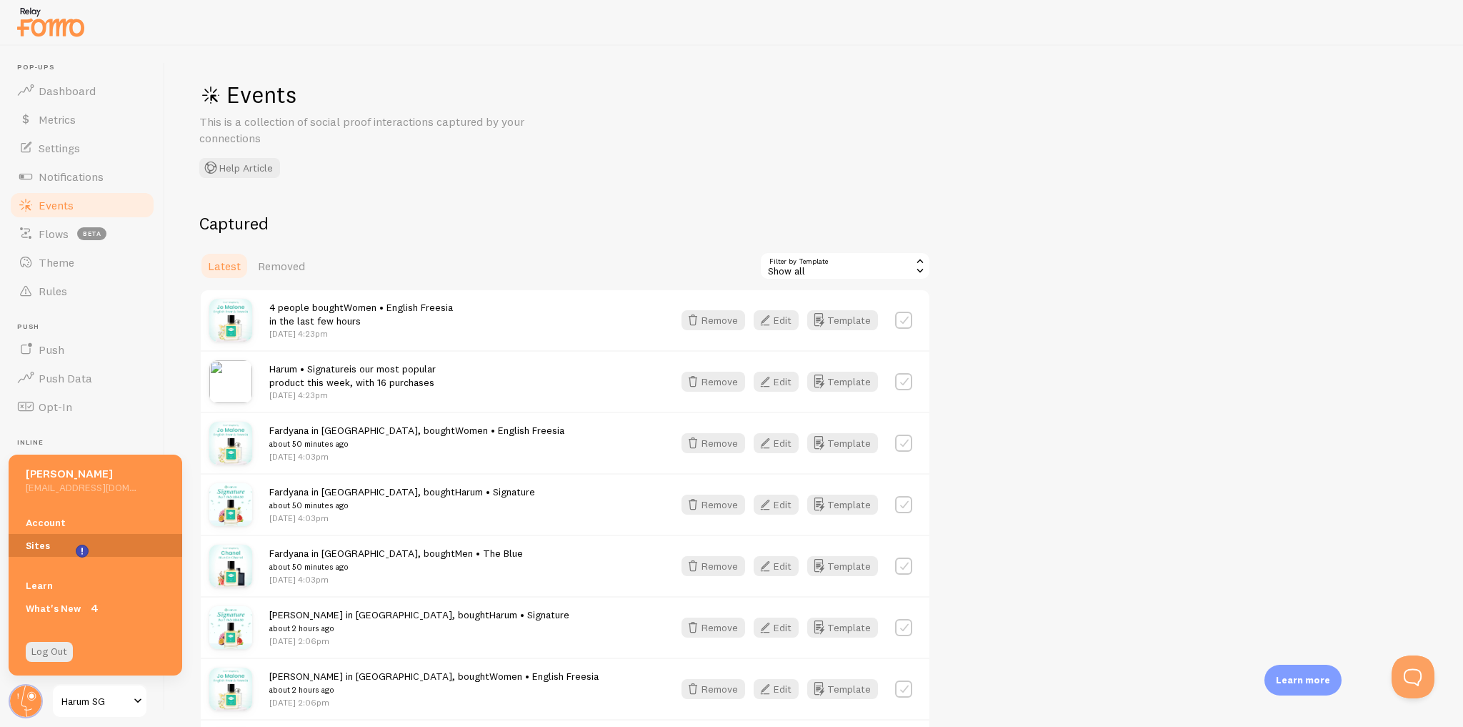
click at [63, 544] on link "Sites" at bounding box center [96, 545] width 174 height 23
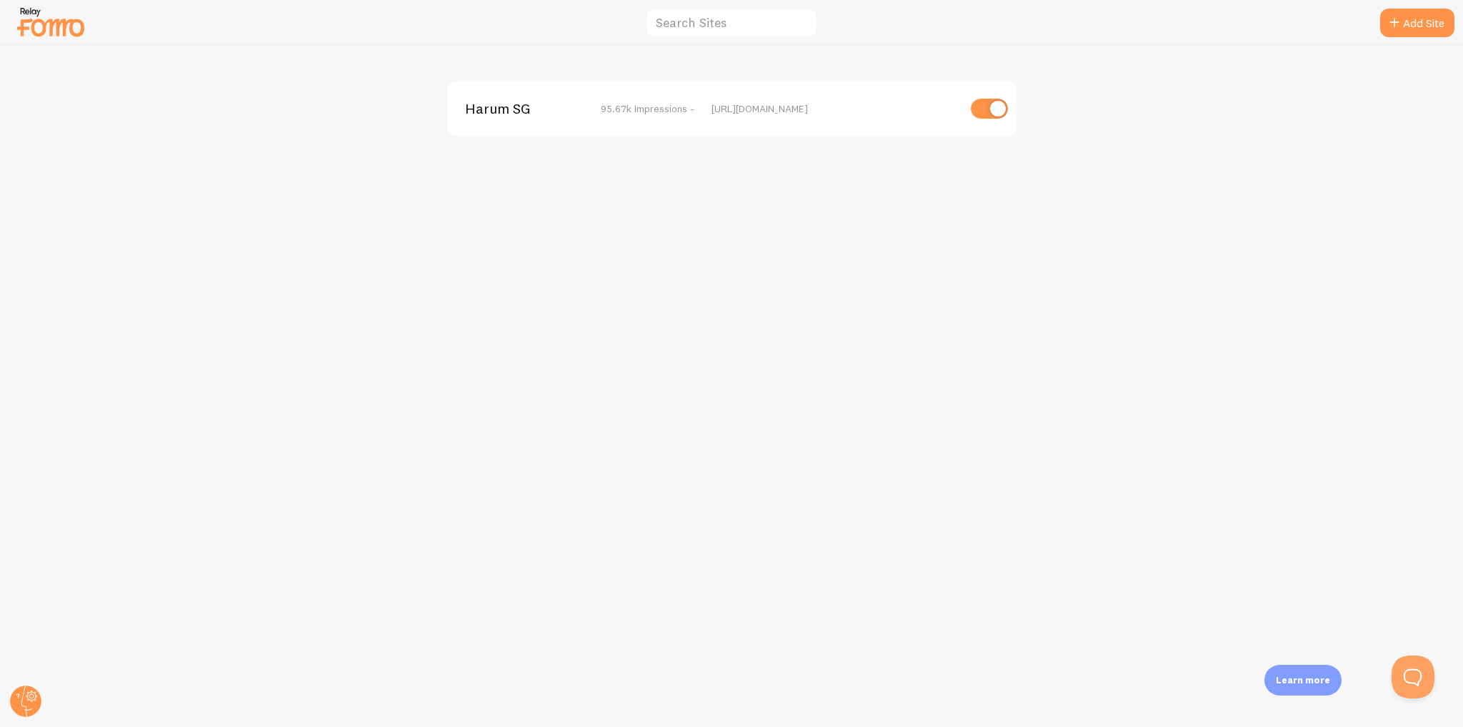
click at [486, 106] on span "Harum SG" at bounding box center [522, 108] width 115 height 13
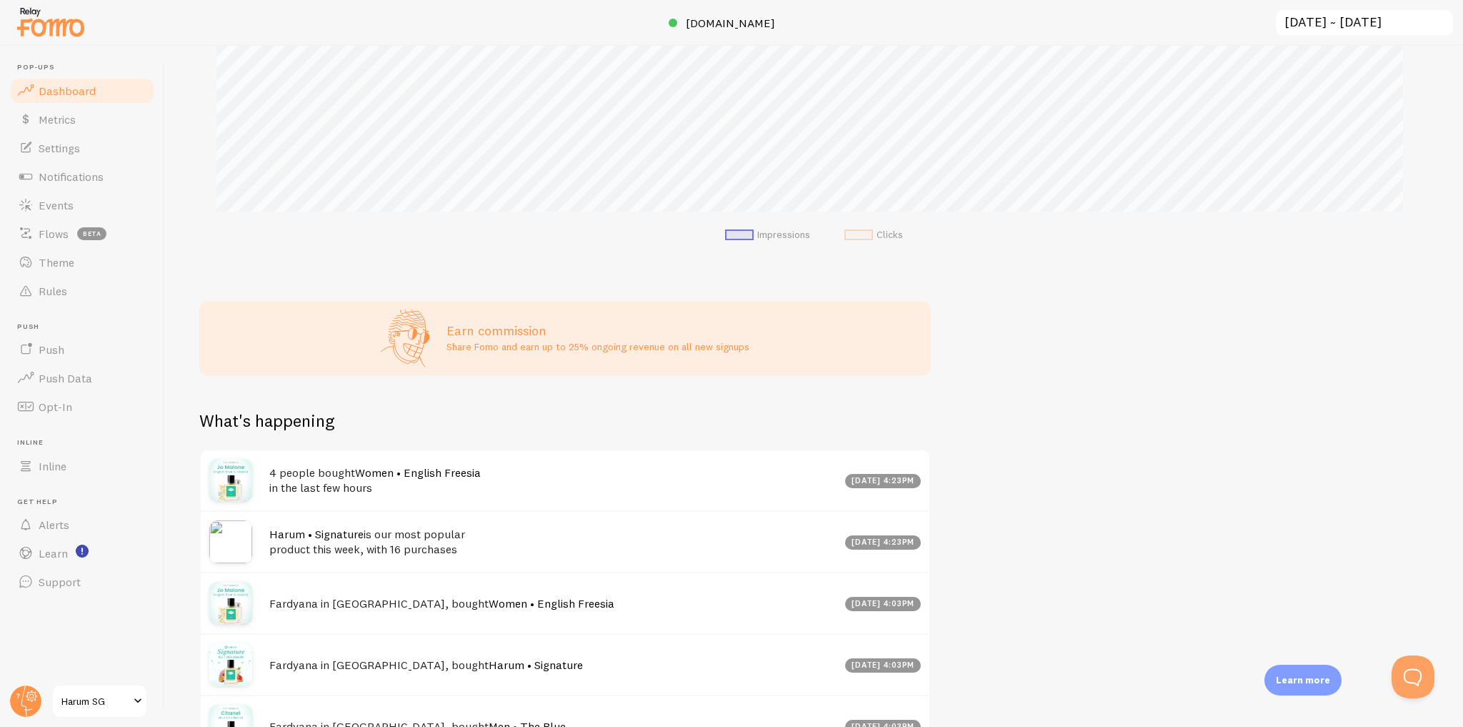
scroll to position [501, 0]
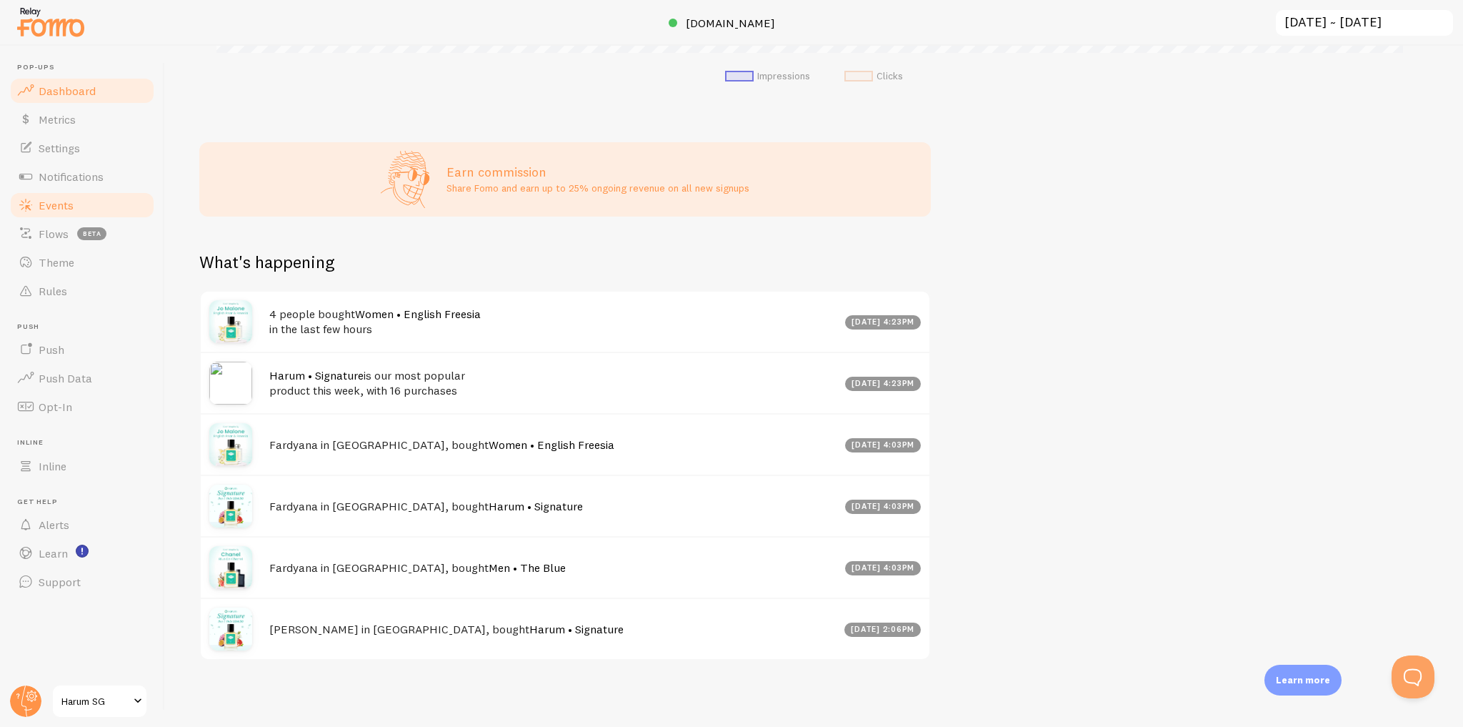
click at [65, 211] on span "Events" at bounding box center [56, 205] width 35 height 14
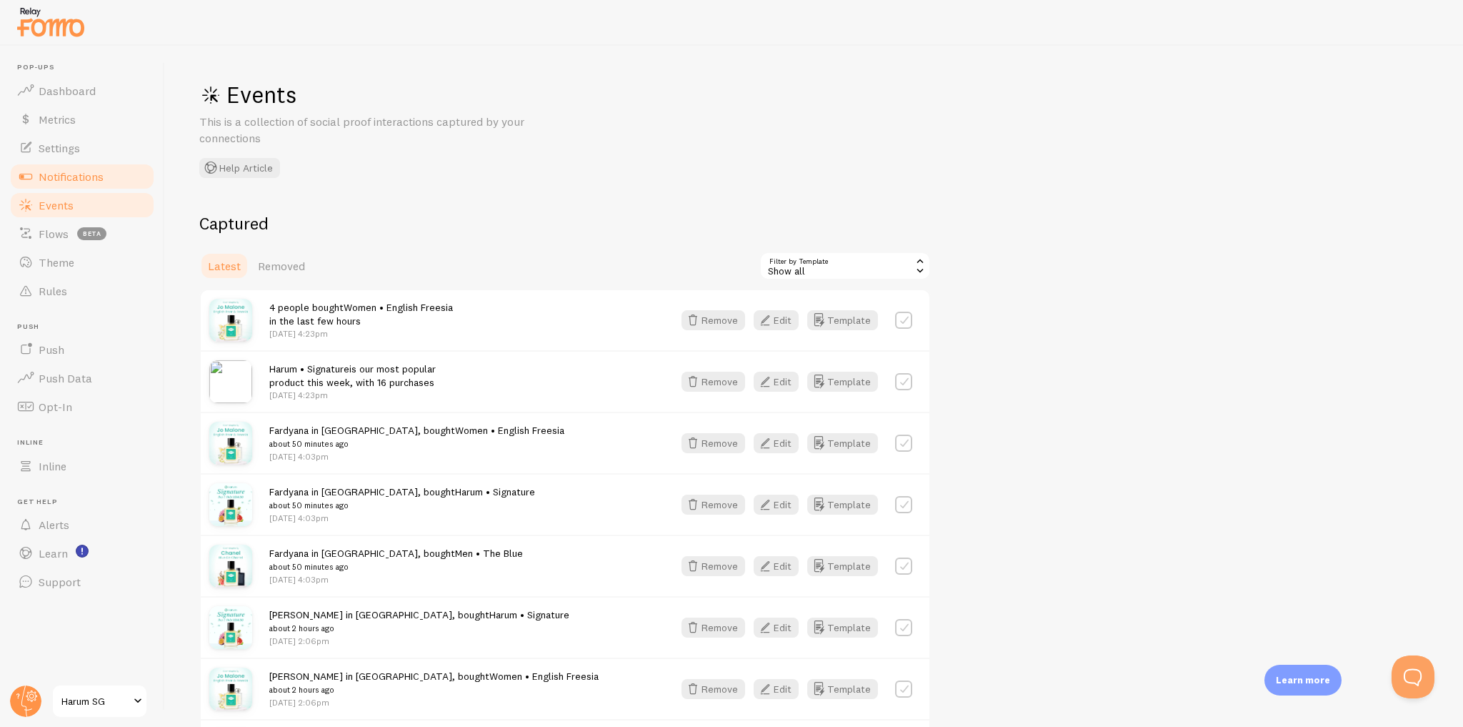
click at [94, 173] on span "Notifications" at bounding box center [71, 176] width 65 height 14
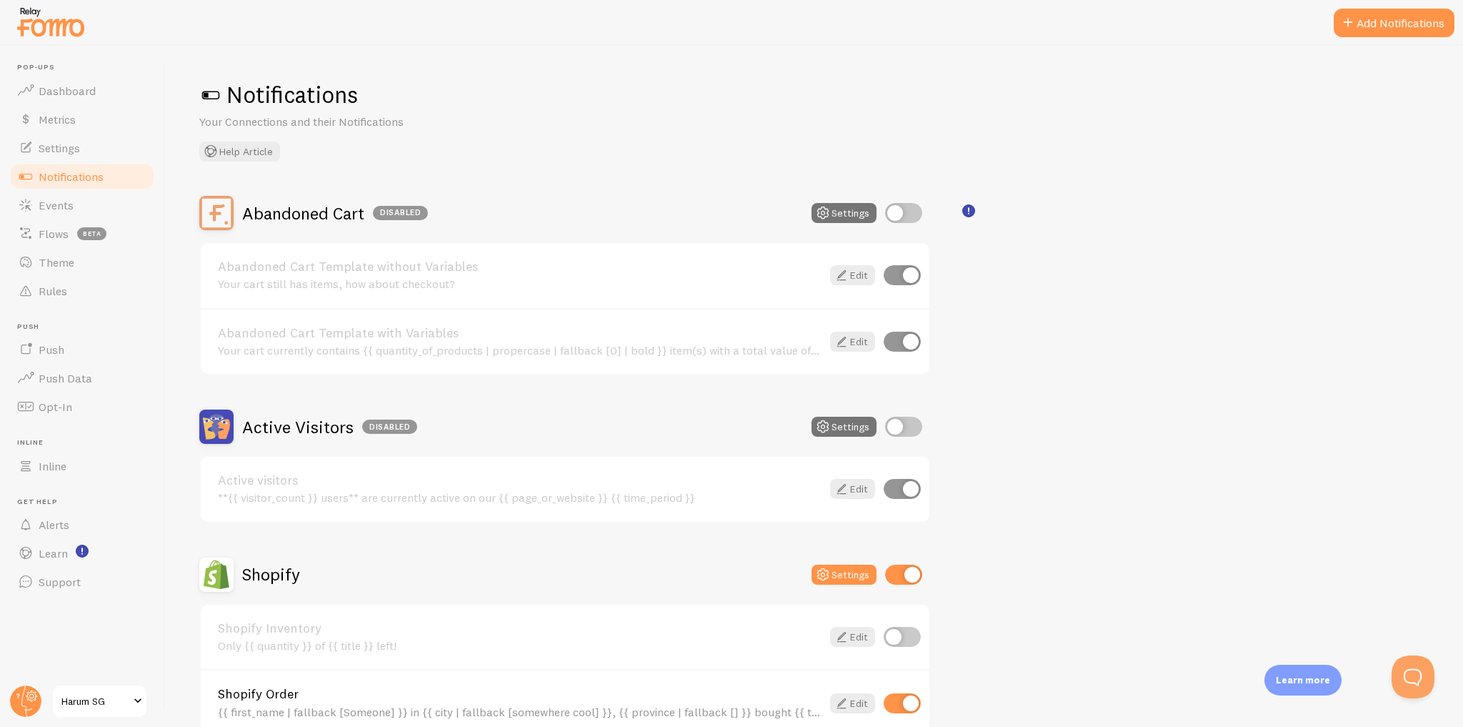
scroll to position [171, 0]
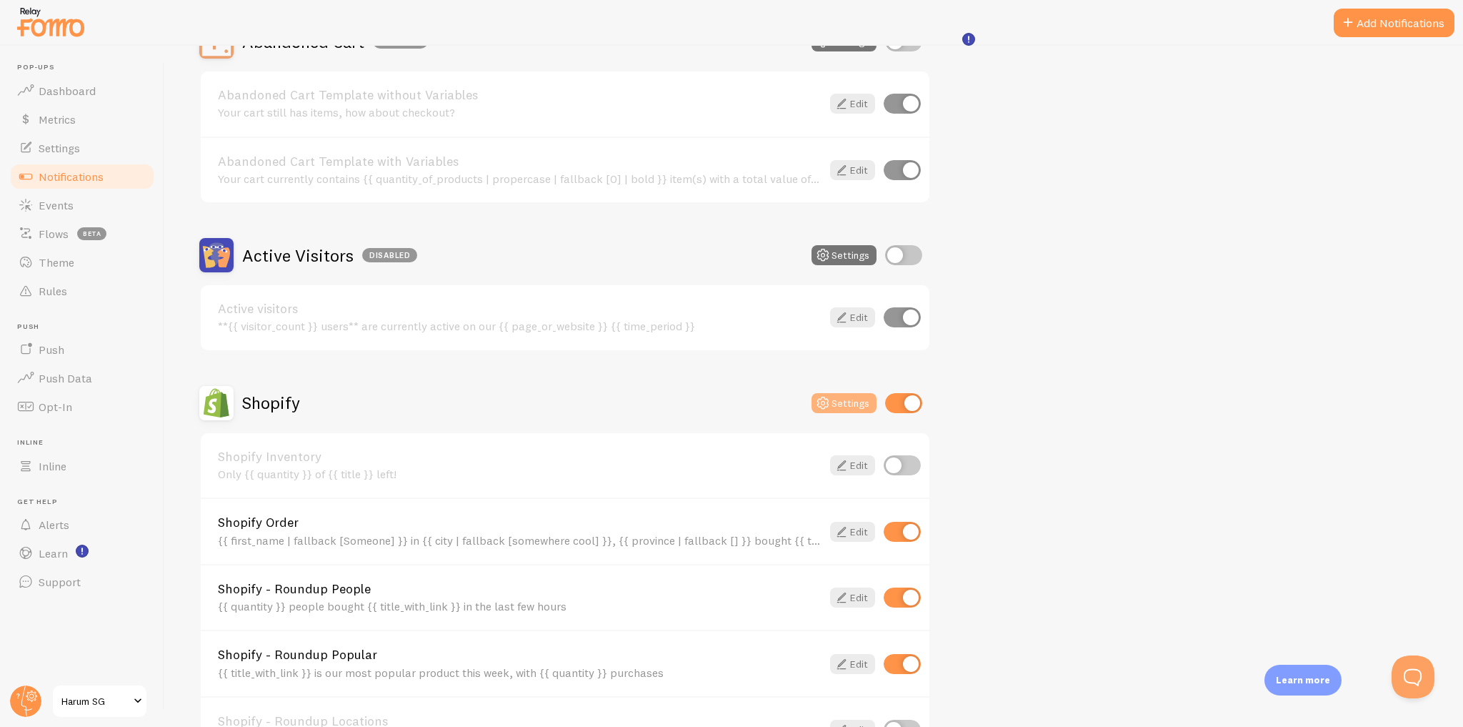
click at [830, 405] on icon at bounding box center [822, 402] width 17 height 17
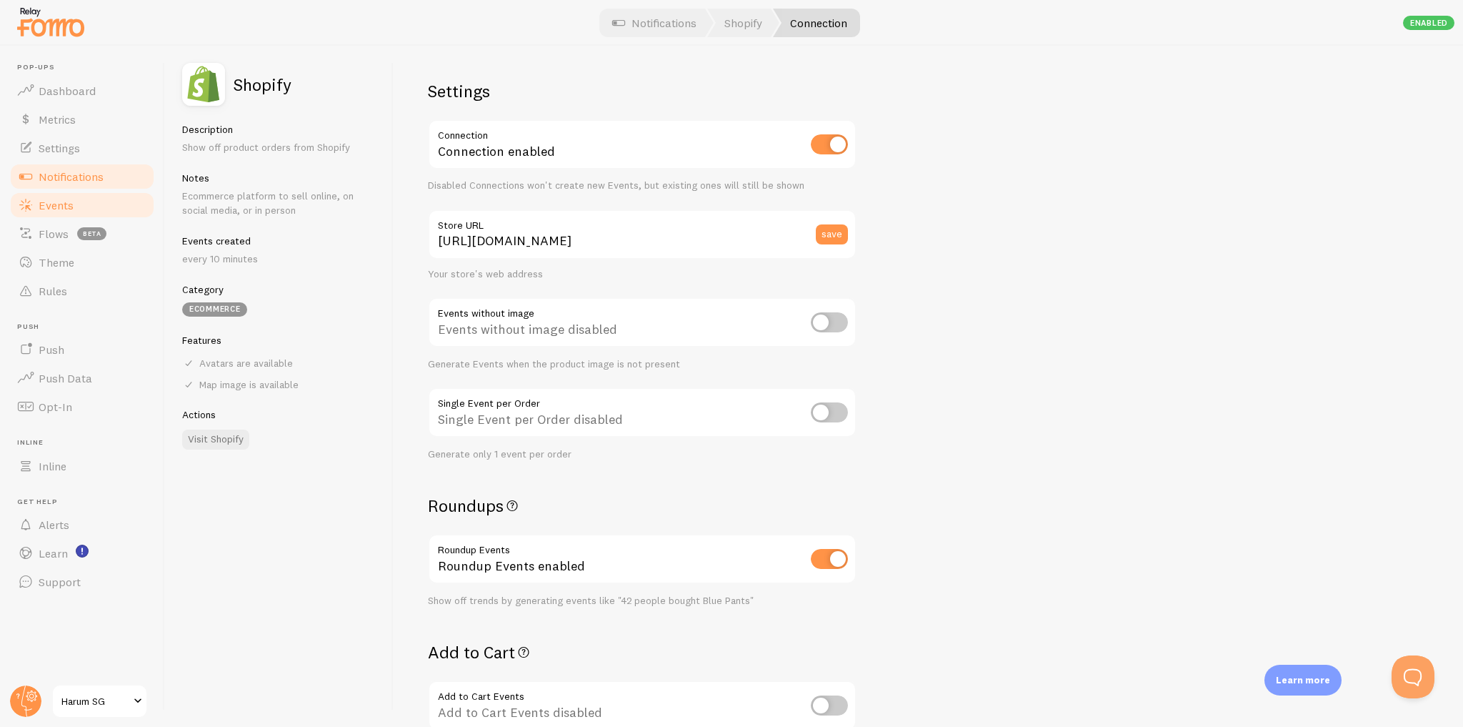
click at [79, 214] on link "Events" at bounding box center [82, 205] width 147 height 29
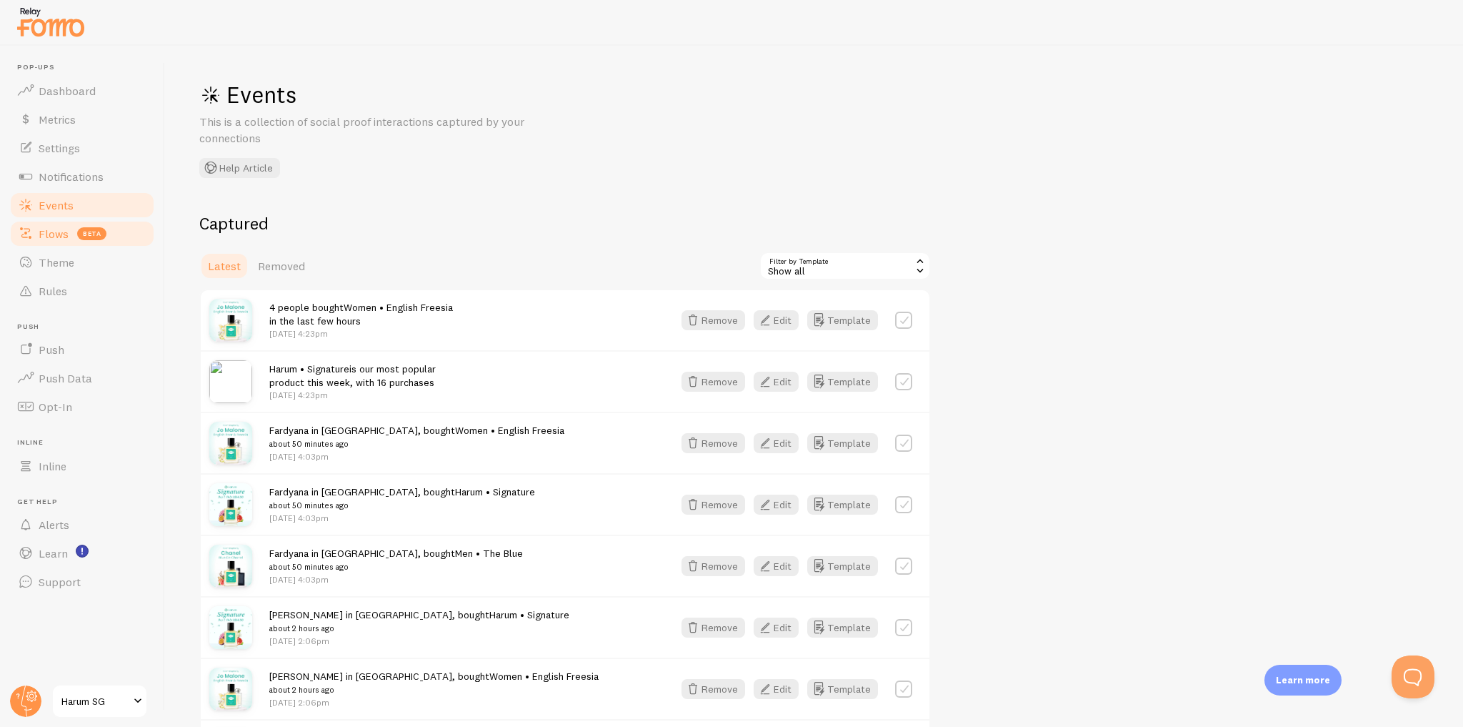
click at [71, 246] on link "Flows beta" at bounding box center [82, 233] width 147 height 29
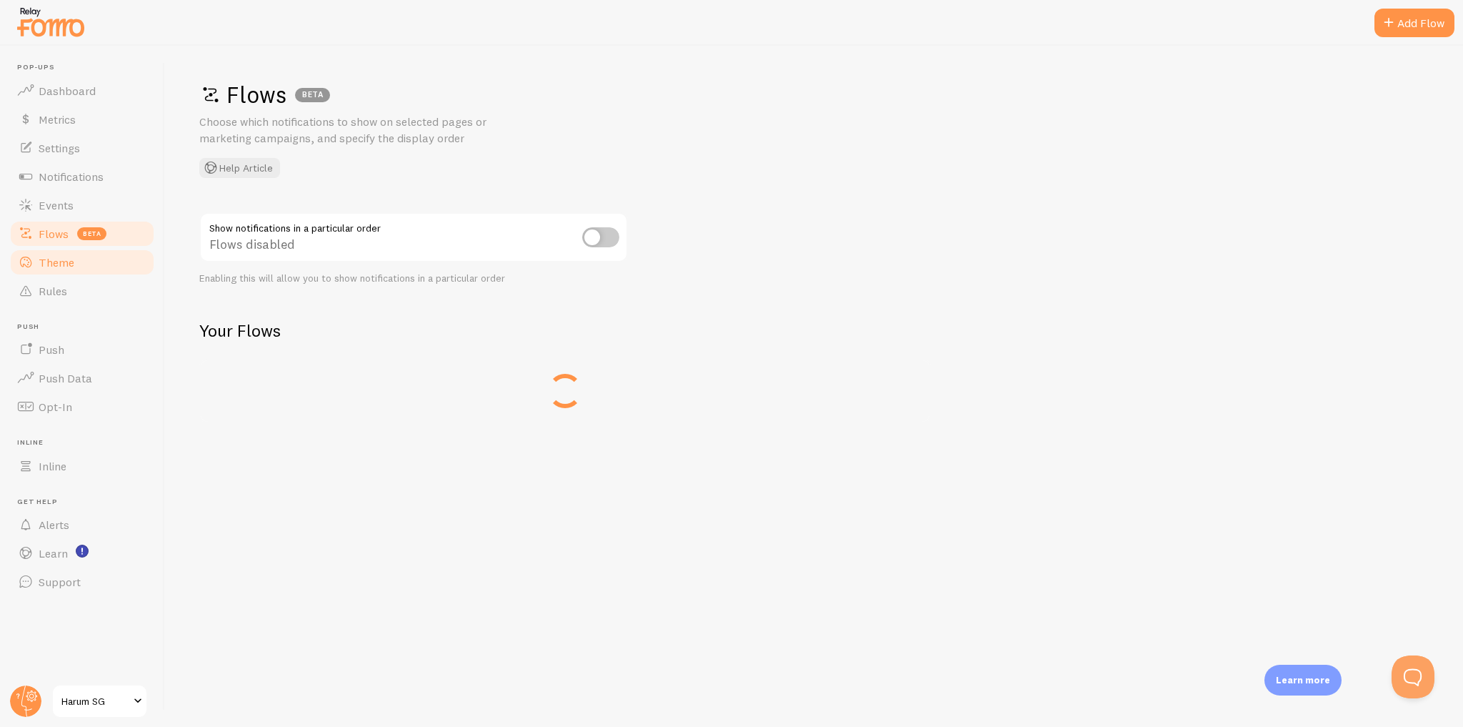
click at [82, 271] on link "Theme" at bounding box center [82, 262] width 147 height 29
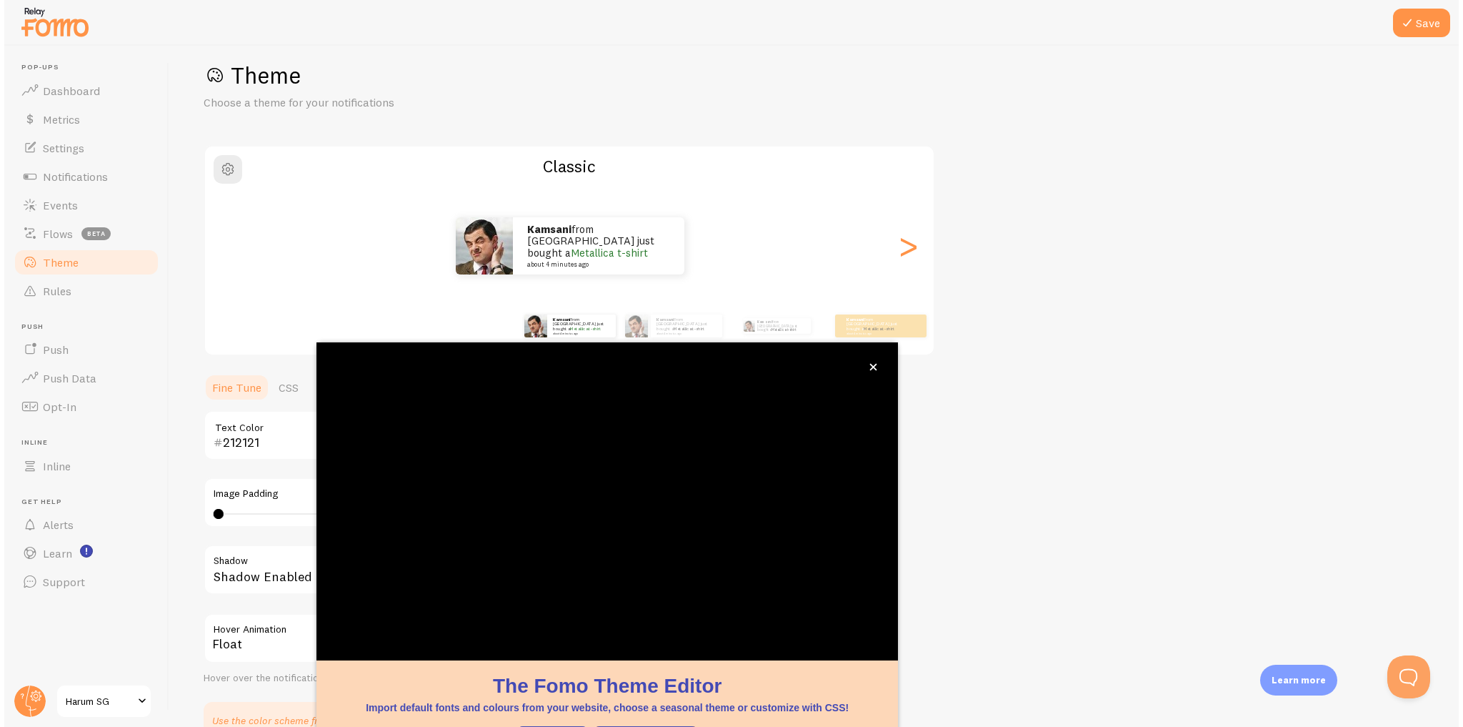
scroll to position [20, 0]
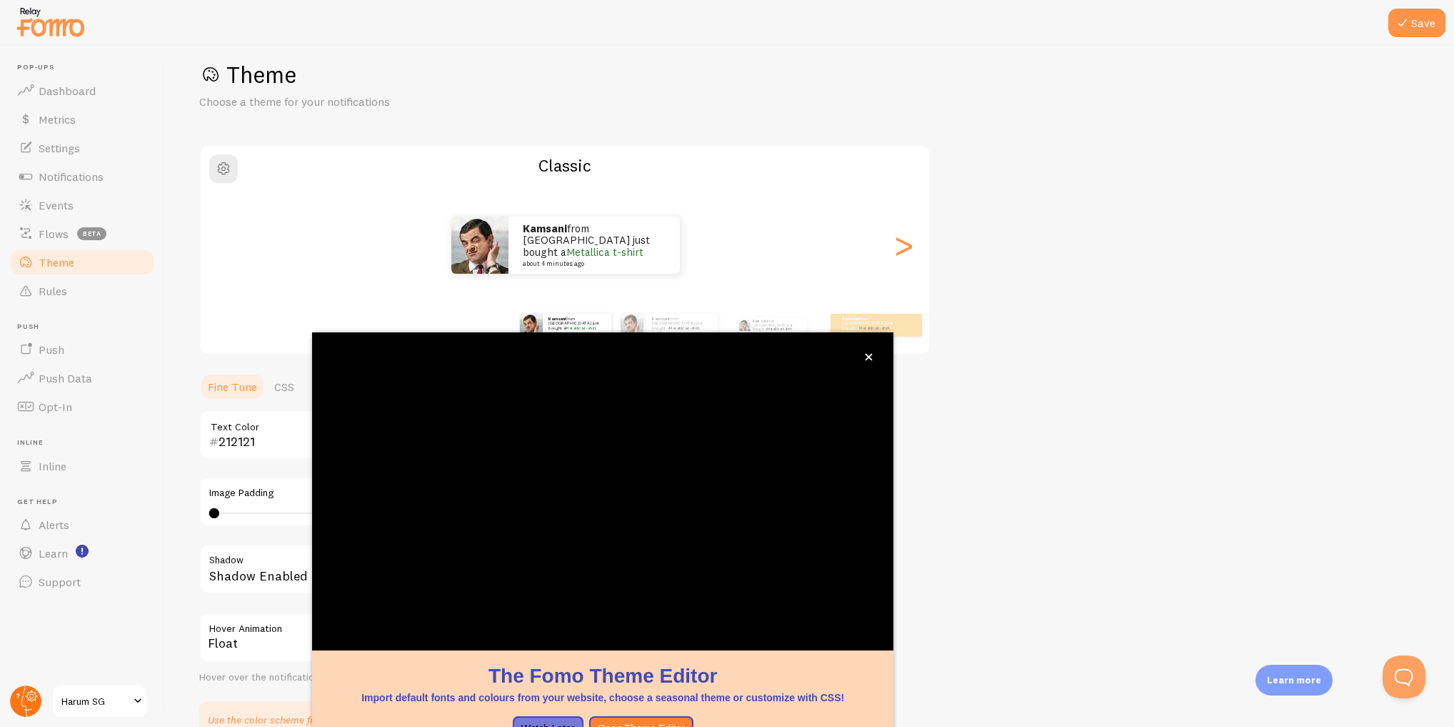
click at [27, 701] on circle at bounding box center [25, 700] width 31 height 31
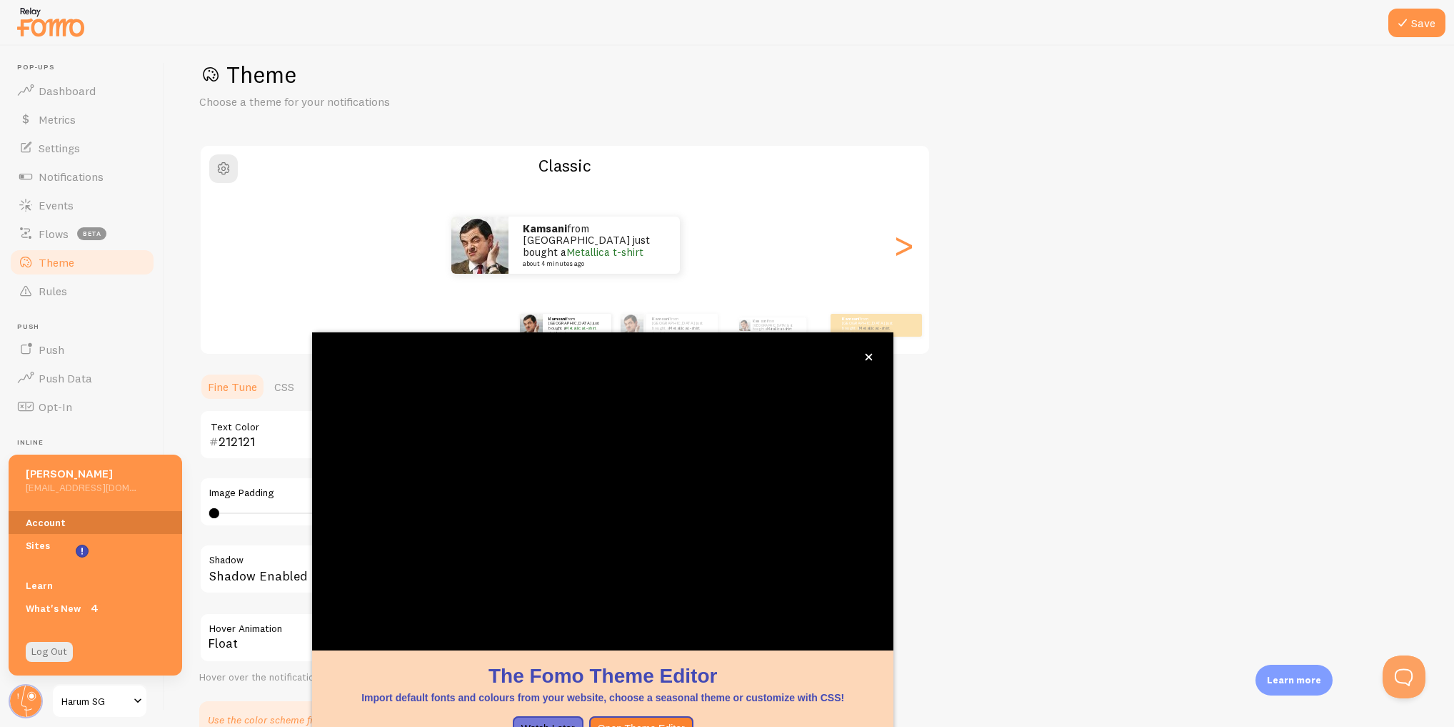
click at [57, 519] on link "Account" at bounding box center [96, 522] width 174 height 23
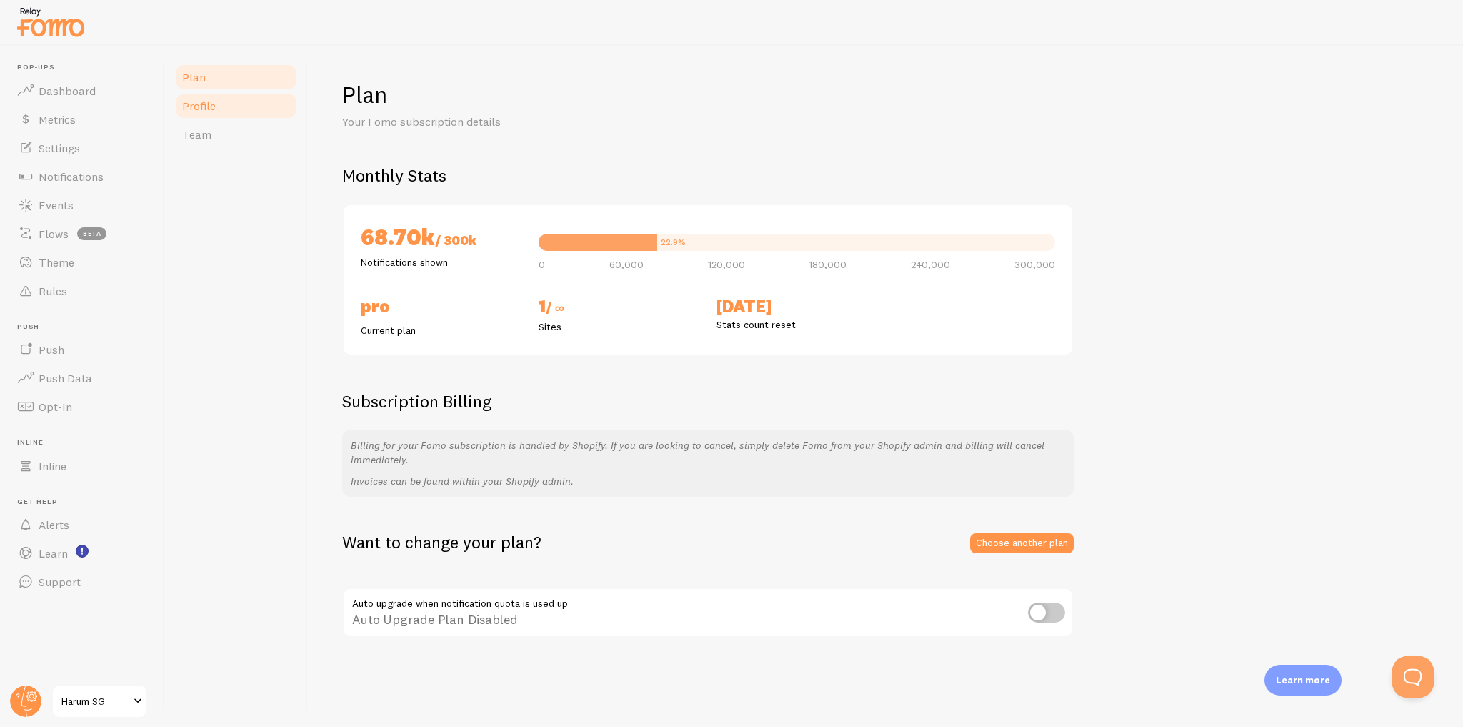
click at [232, 99] on link "Profile" at bounding box center [236, 105] width 125 height 29
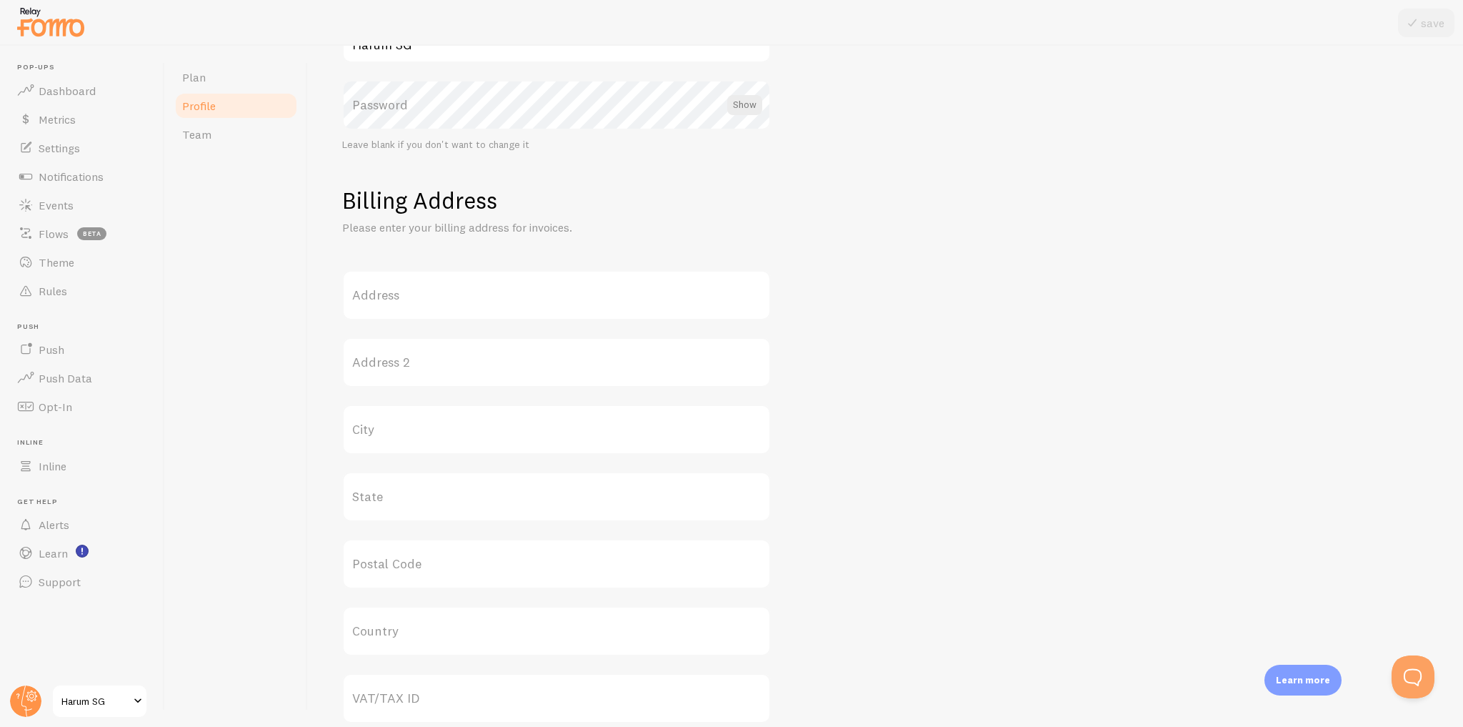
scroll to position [496, 0]
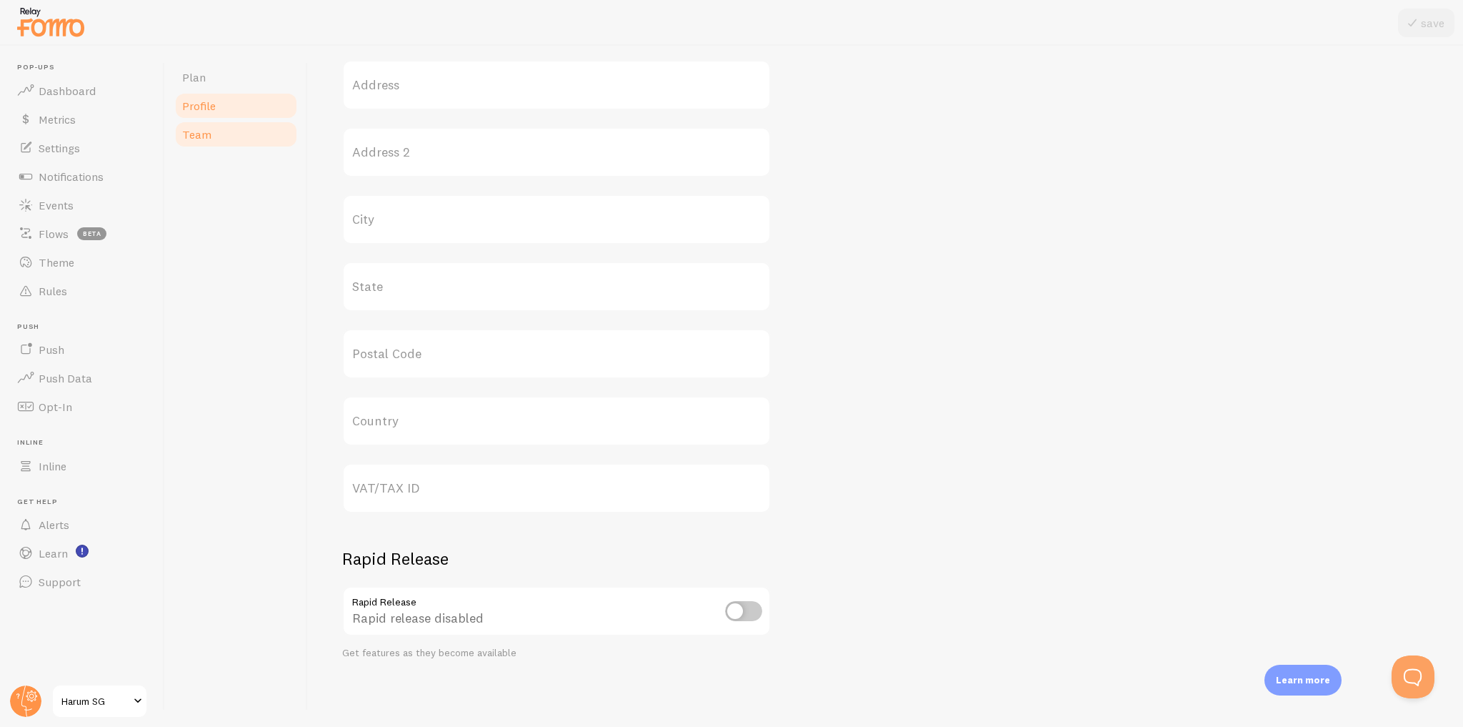
click at [222, 140] on link "Team" at bounding box center [236, 134] width 125 height 29
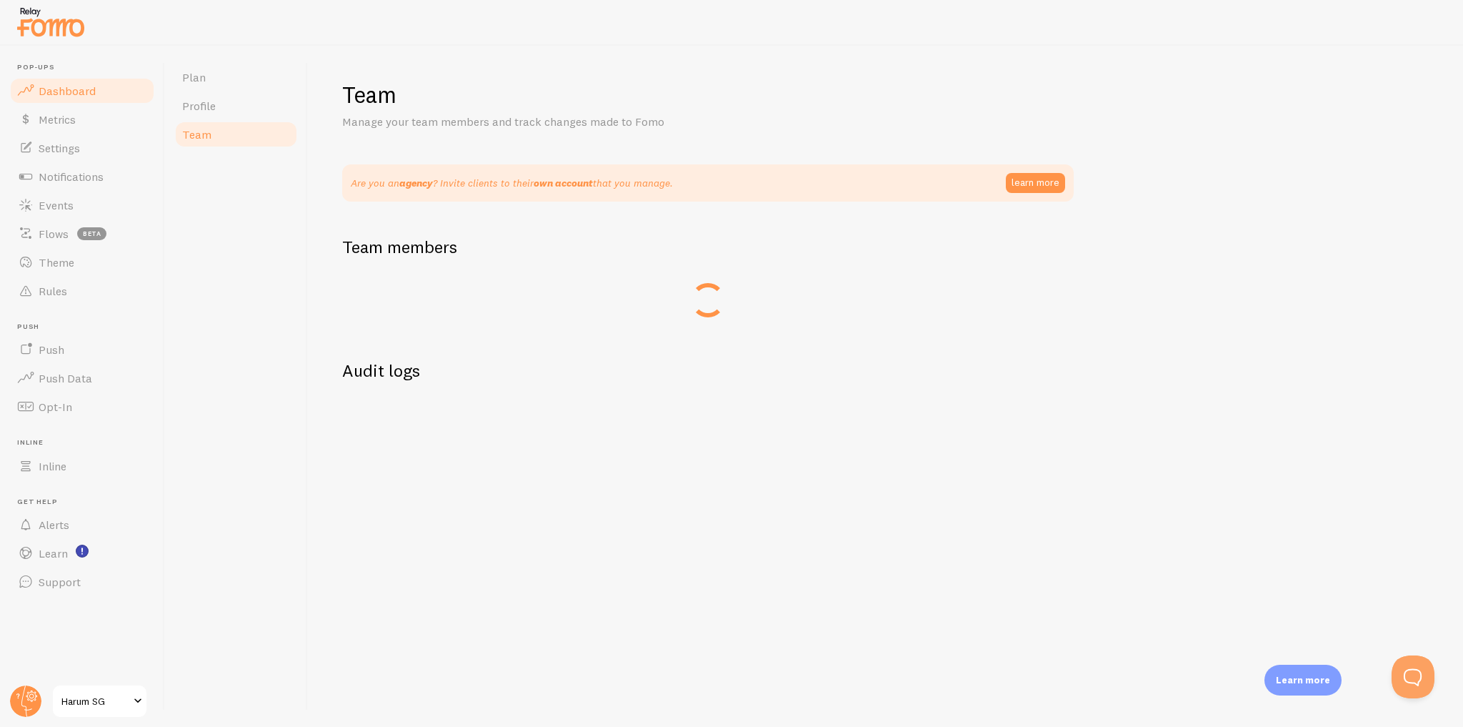
click at [94, 93] on link "Dashboard" at bounding box center [82, 90] width 147 height 29
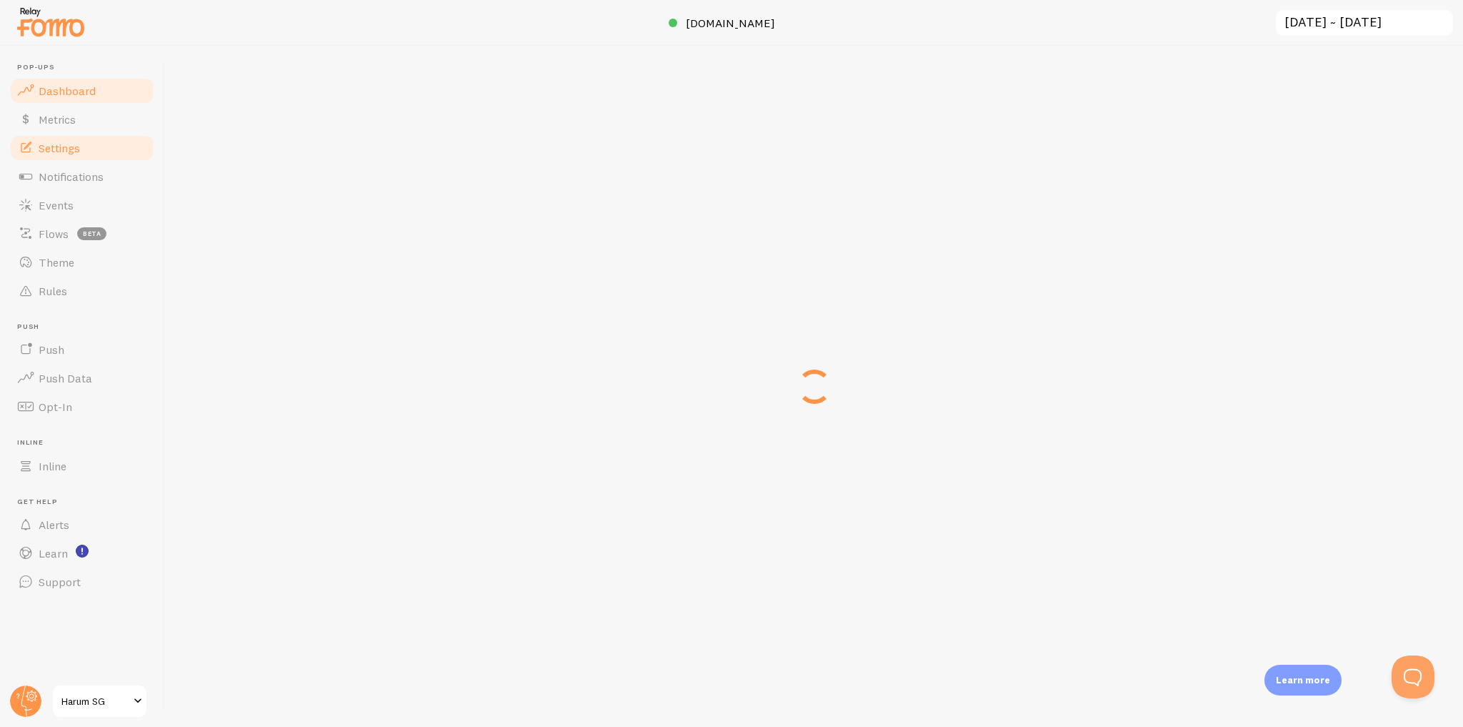
click at [84, 151] on link "Settings" at bounding box center [82, 148] width 147 height 29
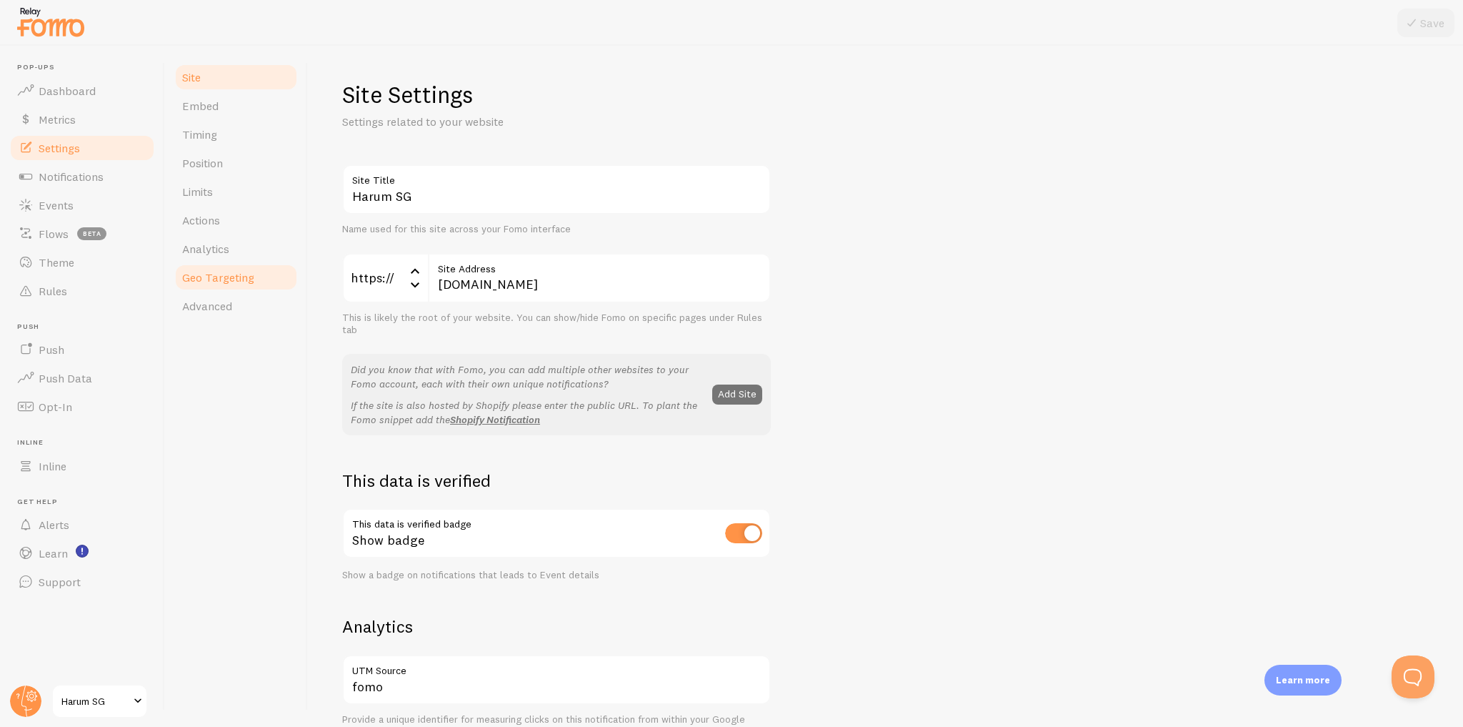
click at [231, 279] on span "Geo Targeting" at bounding box center [218, 277] width 72 height 14
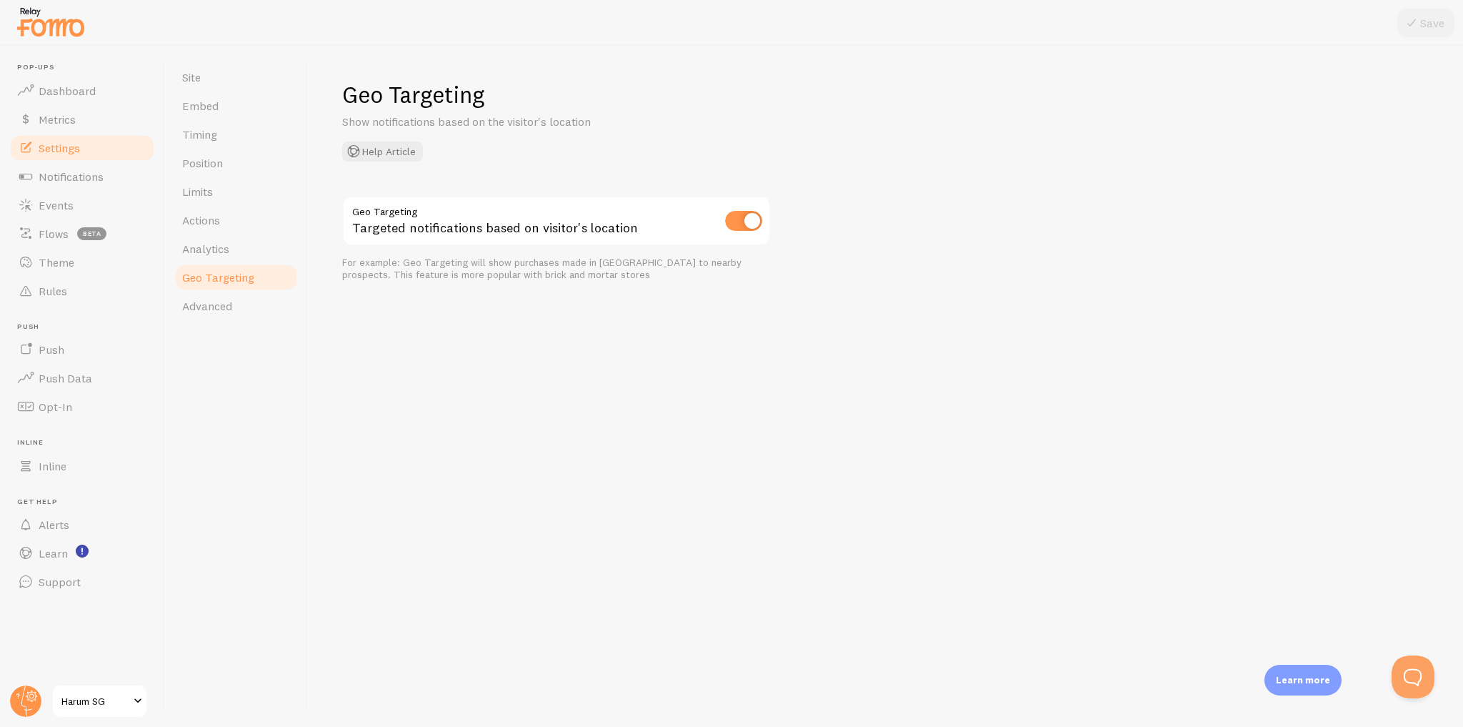
click at [450, 334] on div "Geo Targeting Show notifications based on the visitor's location Help Article G…" at bounding box center [885, 386] width 1155 height 681
click at [749, 217] on input "checkbox" at bounding box center [743, 221] width 37 height 20
checkbox input "false"
click at [1423, 23] on button "Save" at bounding box center [1425, 23] width 57 height 29
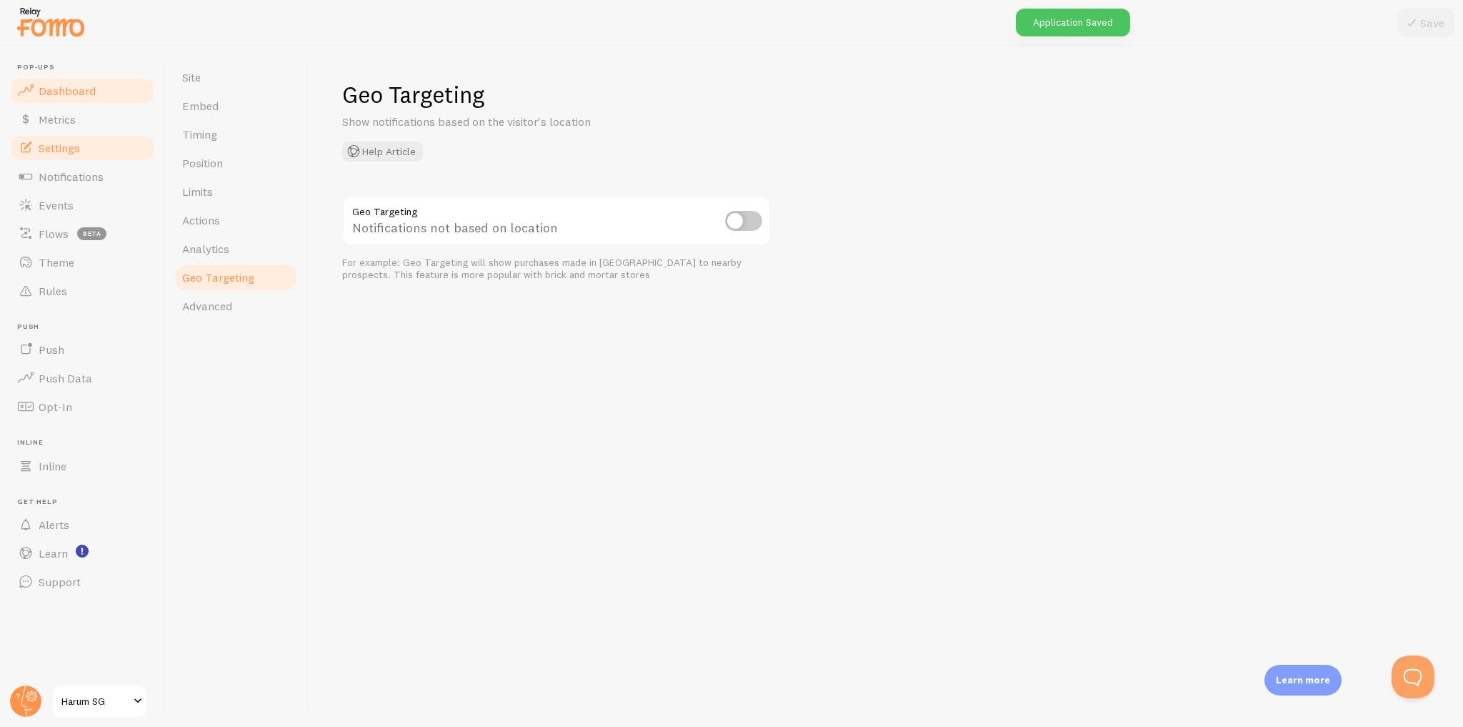
click at [94, 84] on link "Dashboard" at bounding box center [82, 90] width 147 height 29
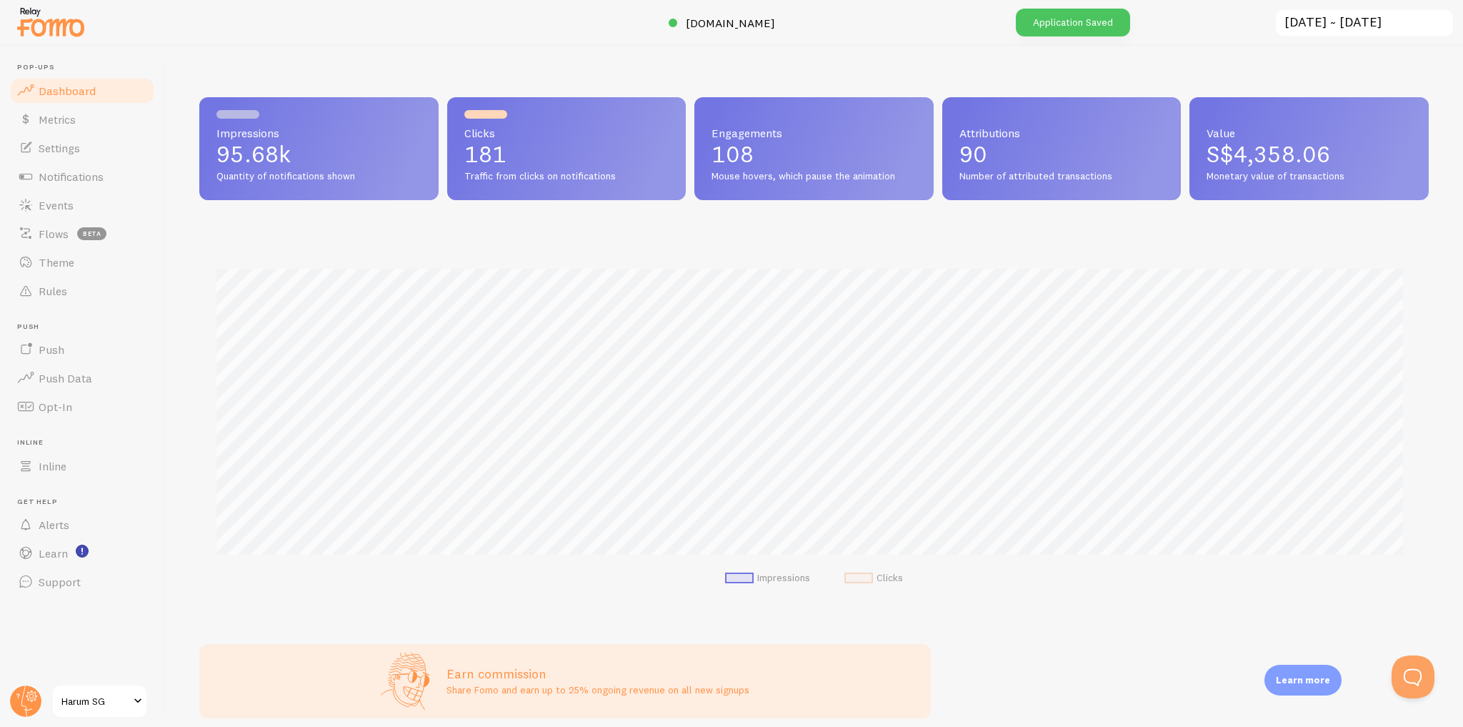
scroll to position [375, 1220]
click at [121, 123] on link "Metrics" at bounding box center [82, 119] width 147 height 29
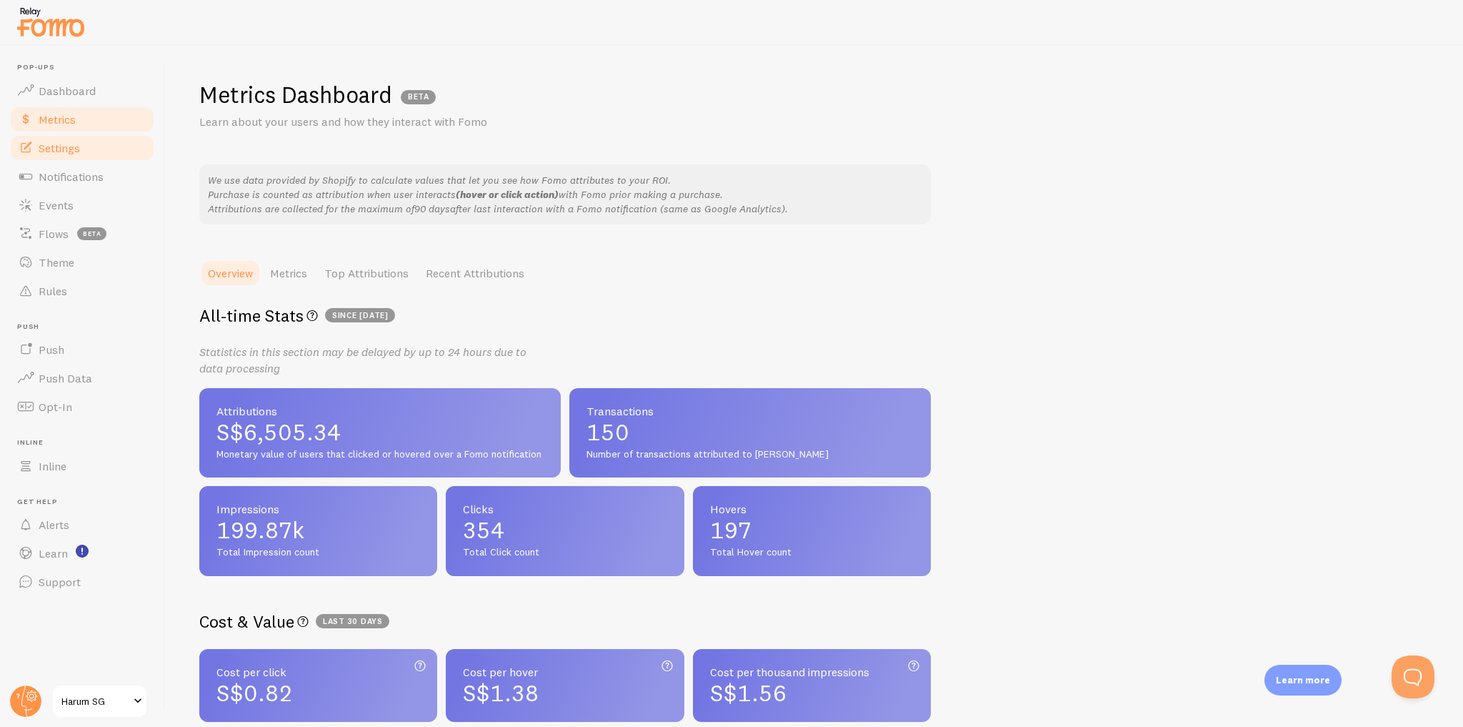
click at [110, 146] on link "Settings" at bounding box center [82, 148] width 147 height 29
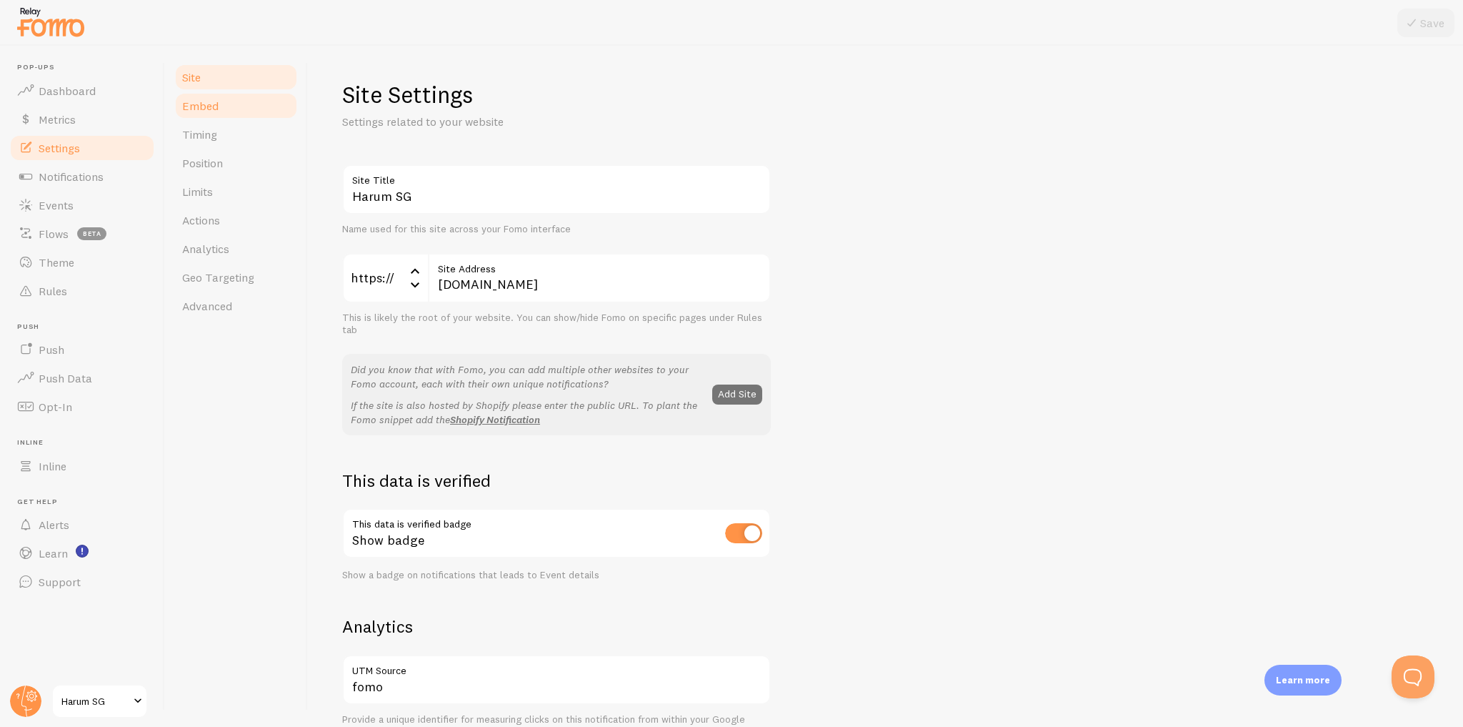
click at [209, 116] on link "Embed" at bounding box center [236, 105] width 125 height 29
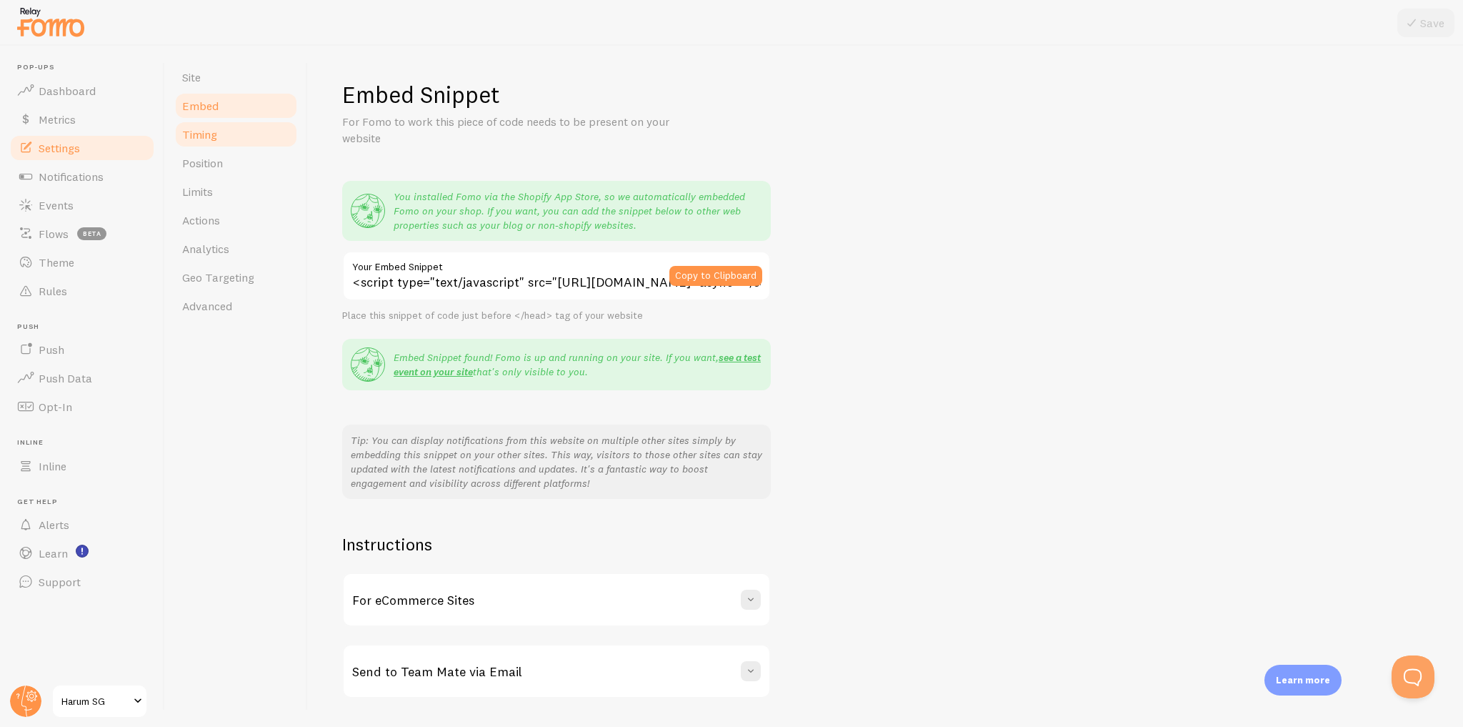
click at [249, 134] on link "Timing" at bounding box center [236, 134] width 125 height 29
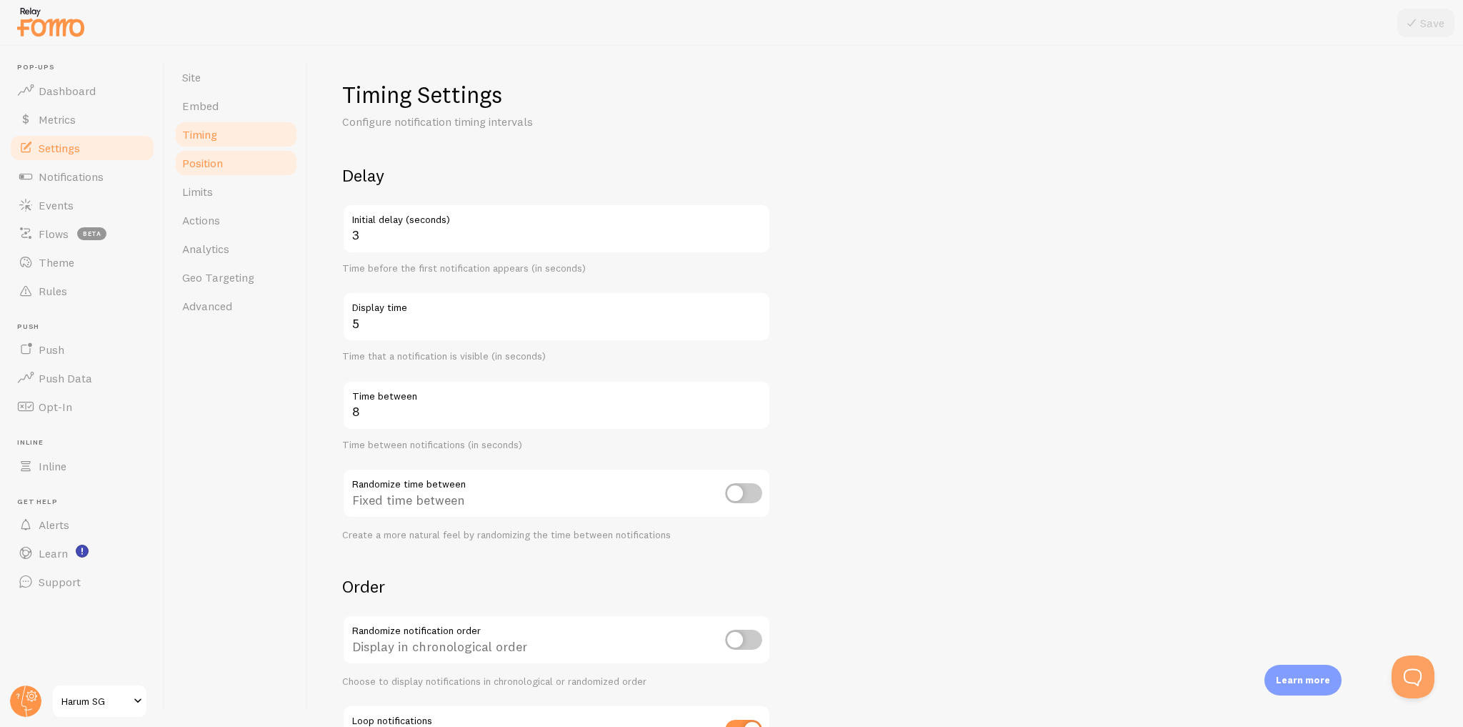
click at [251, 166] on link "Position" at bounding box center [236, 163] width 125 height 29
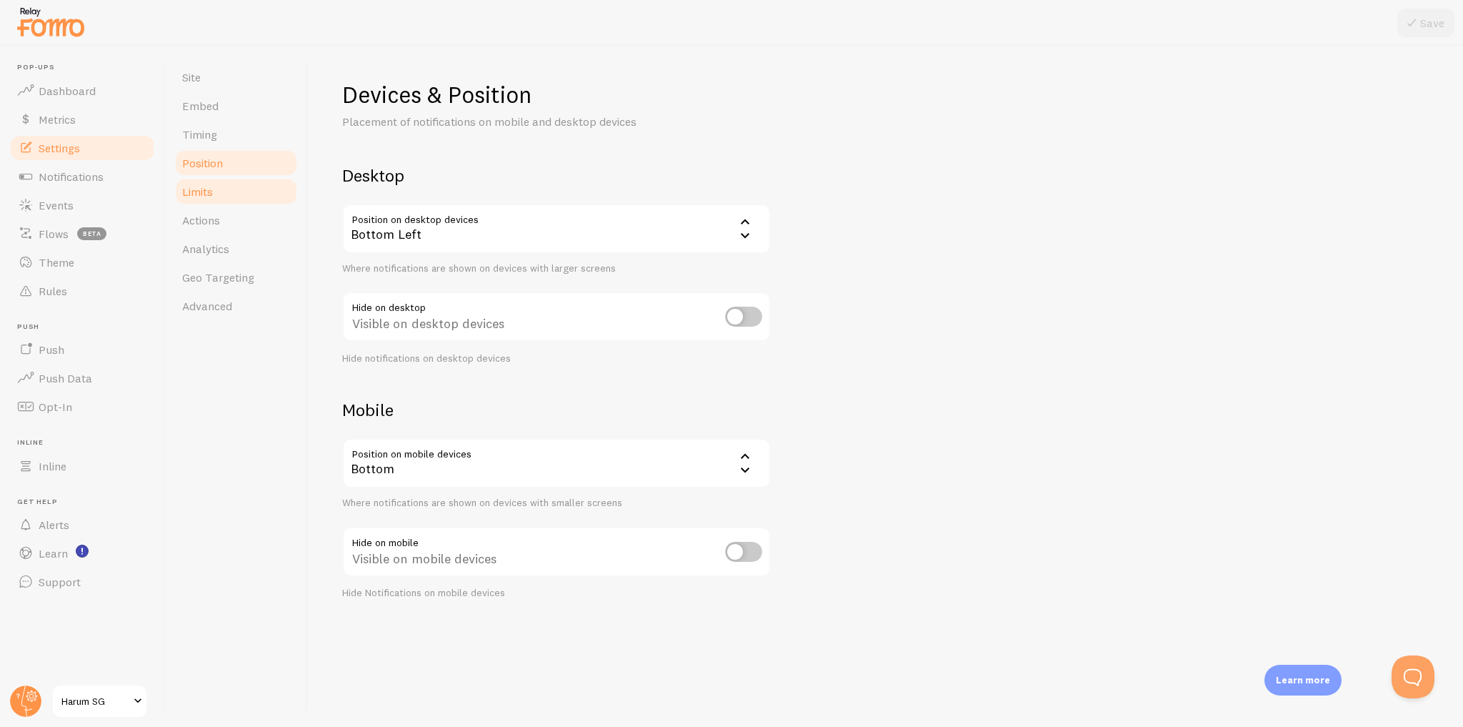
click at [254, 199] on link "Limits" at bounding box center [236, 191] width 125 height 29
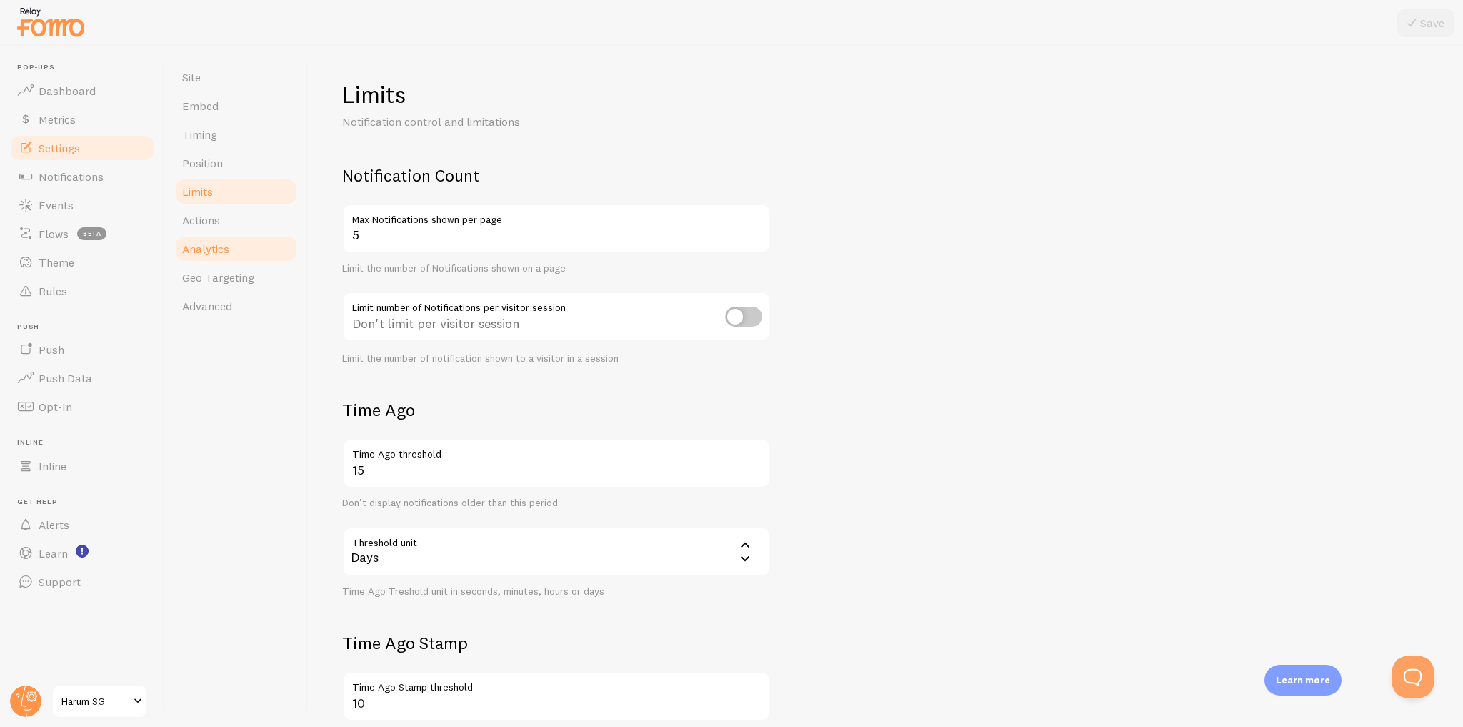
click at [258, 237] on link "Analytics" at bounding box center [236, 248] width 125 height 29
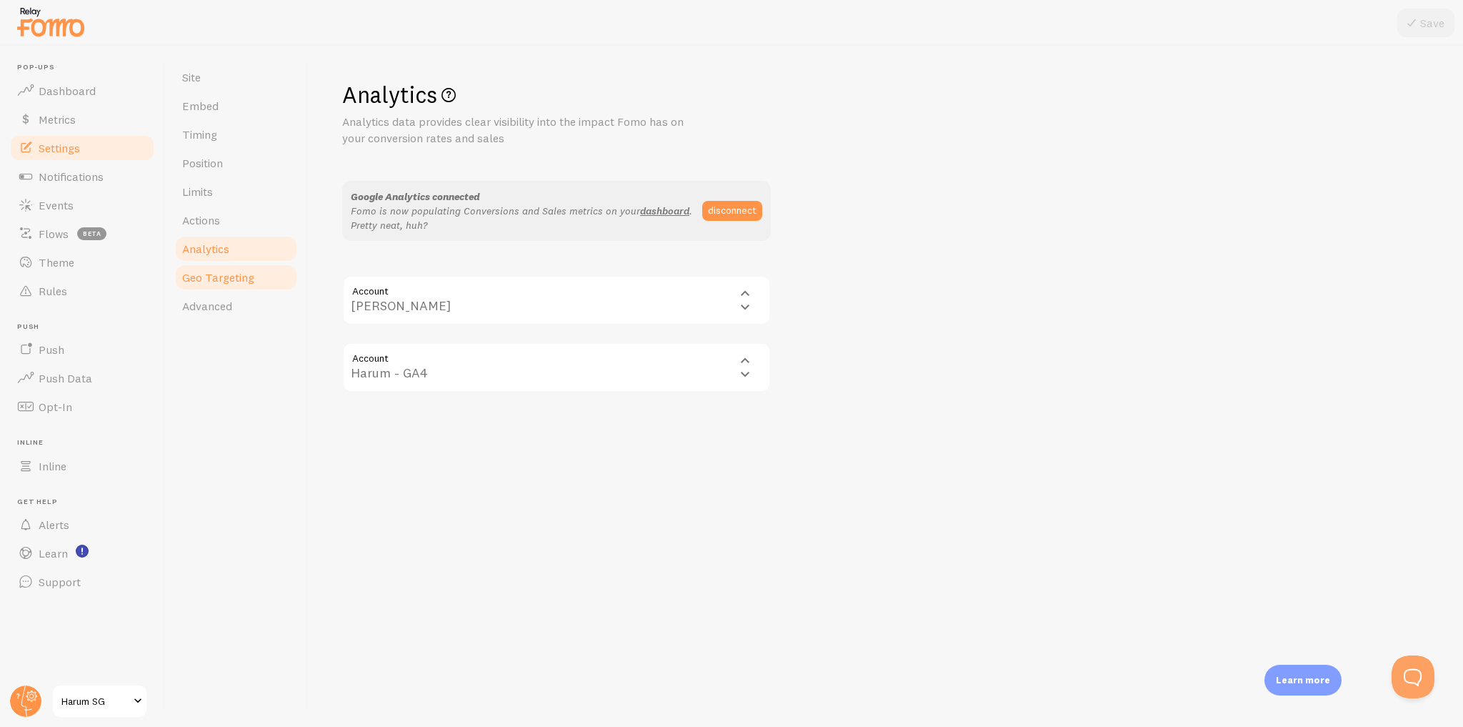
click at [258, 284] on link "Geo Targeting" at bounding box center [236, 277] width 125 height 29
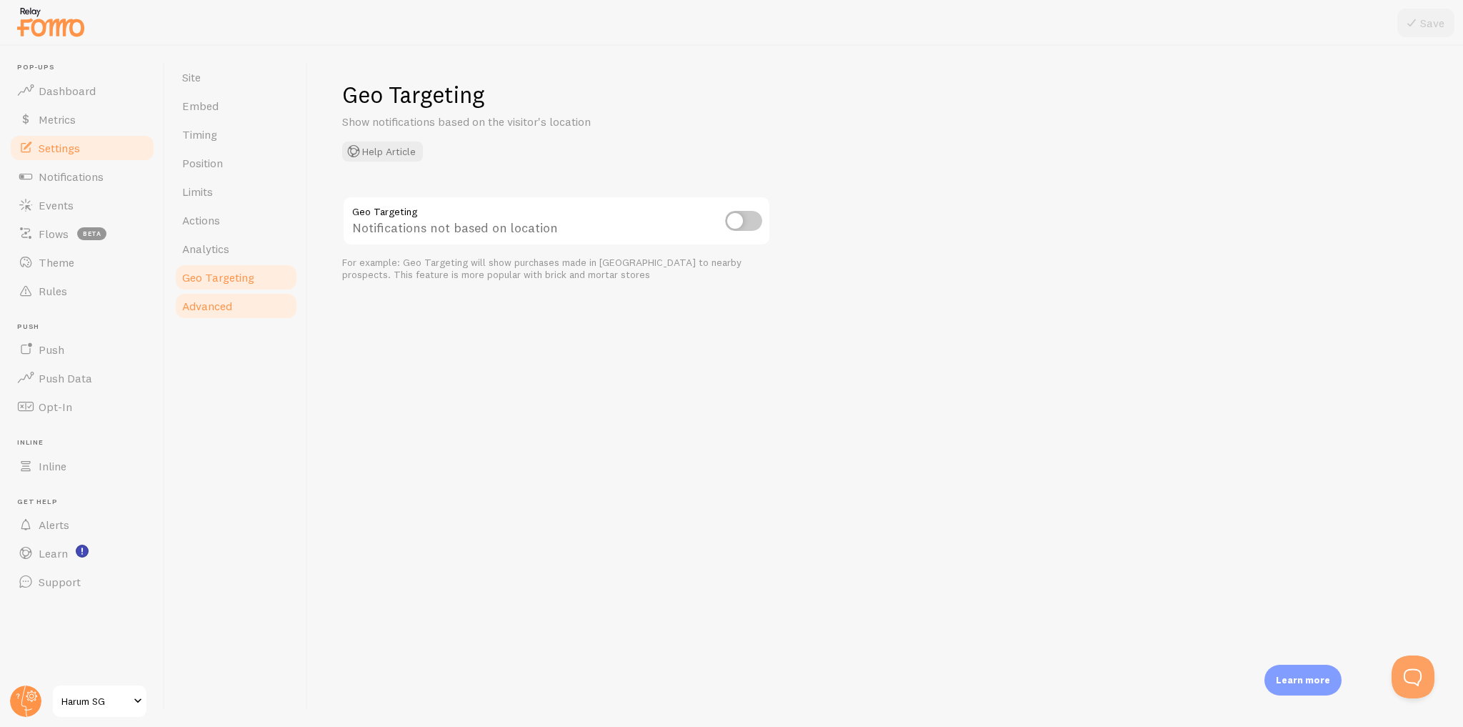
click at [261, 305] on link "Advanced" at bounding box center [236, 305] width 125 height 29
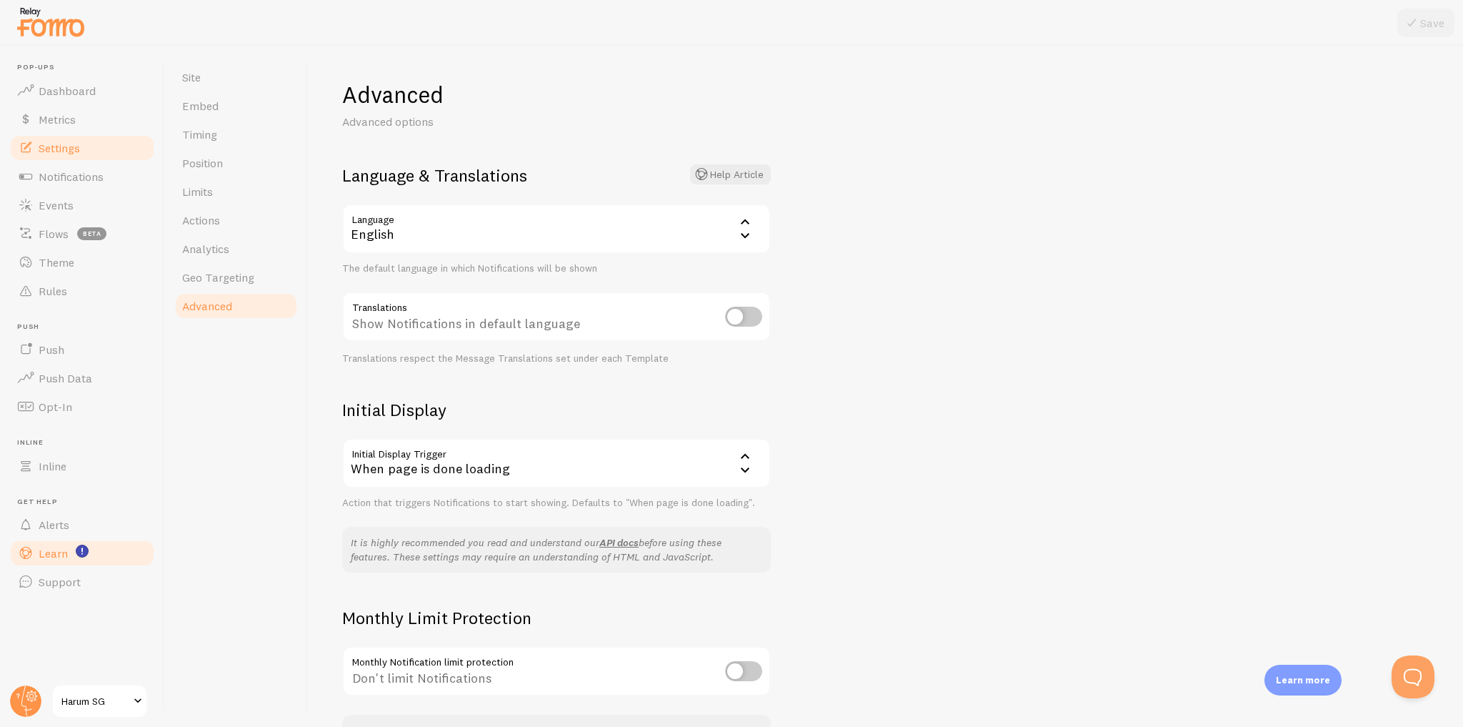
click at [74, 547] on link "Learn" at bounding box center [82, 553] width 147 height 29
